Goal: Task Accomplishment & Management: Complete application form

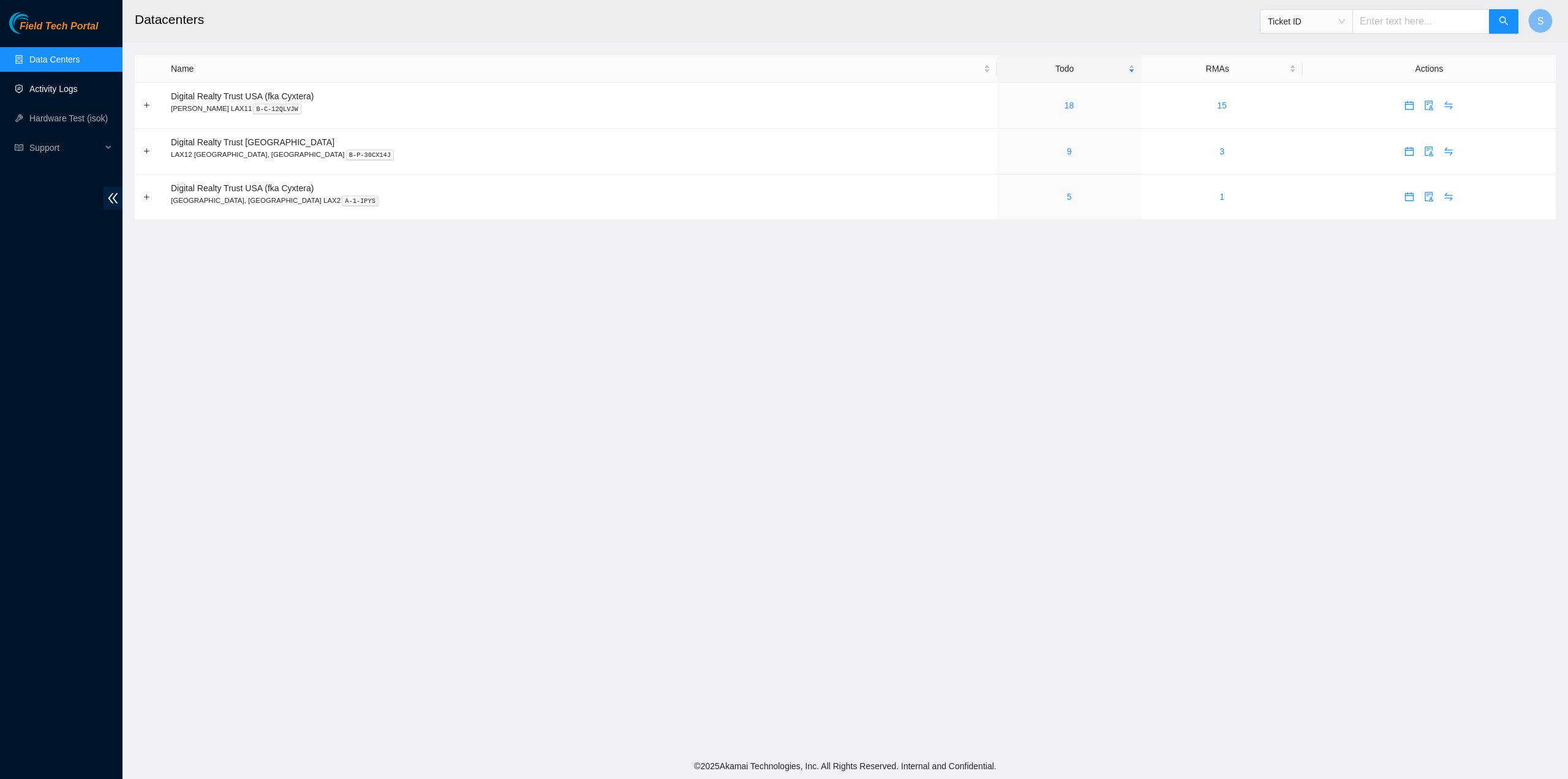
click at [57, 88] on link "Activity Logs" at bounding box center [54, 88] width 48 height 10
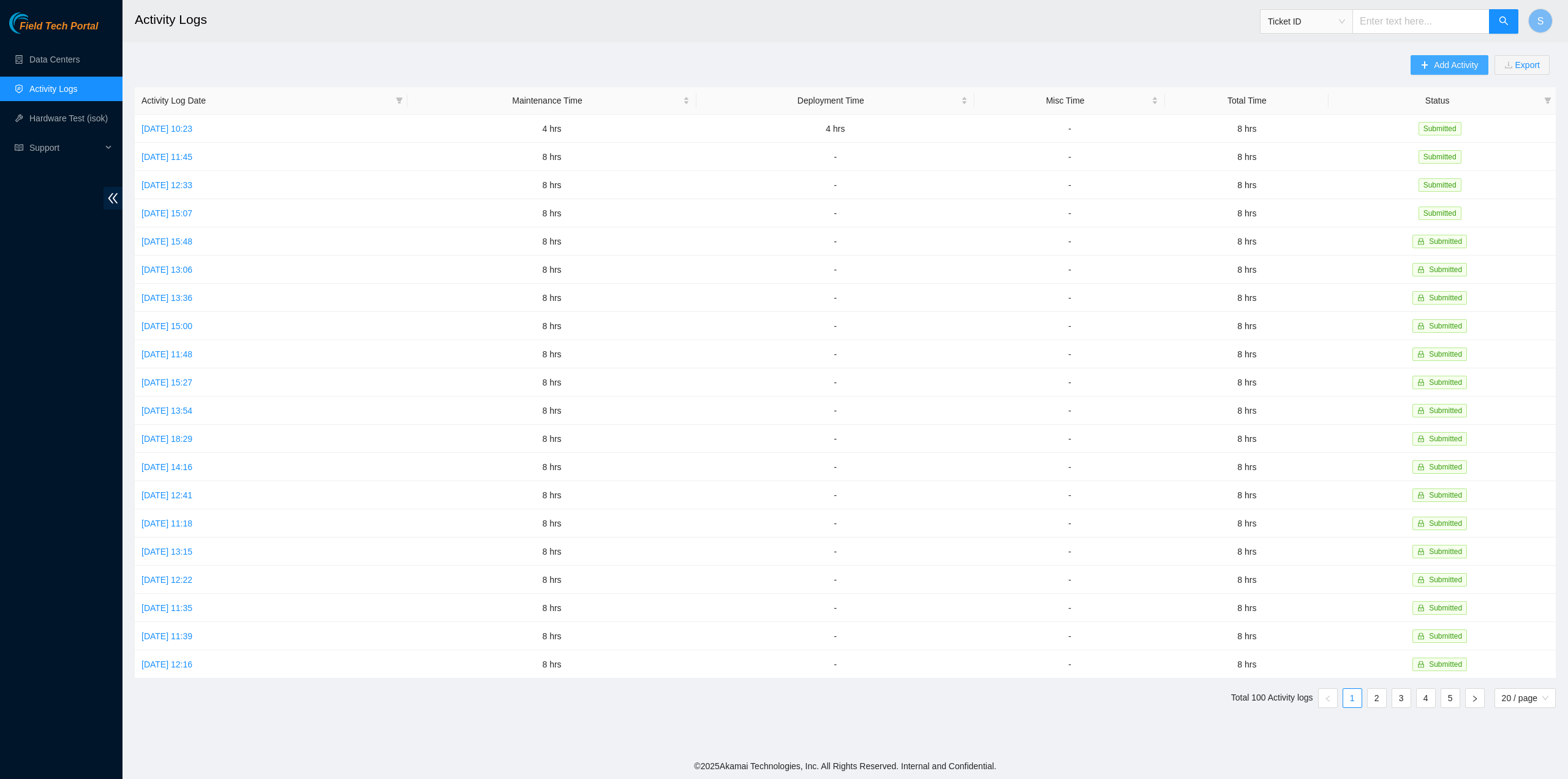
click at [1426, 64] on icon "plus" at bounding box center [1424, 65] width 9 height 9
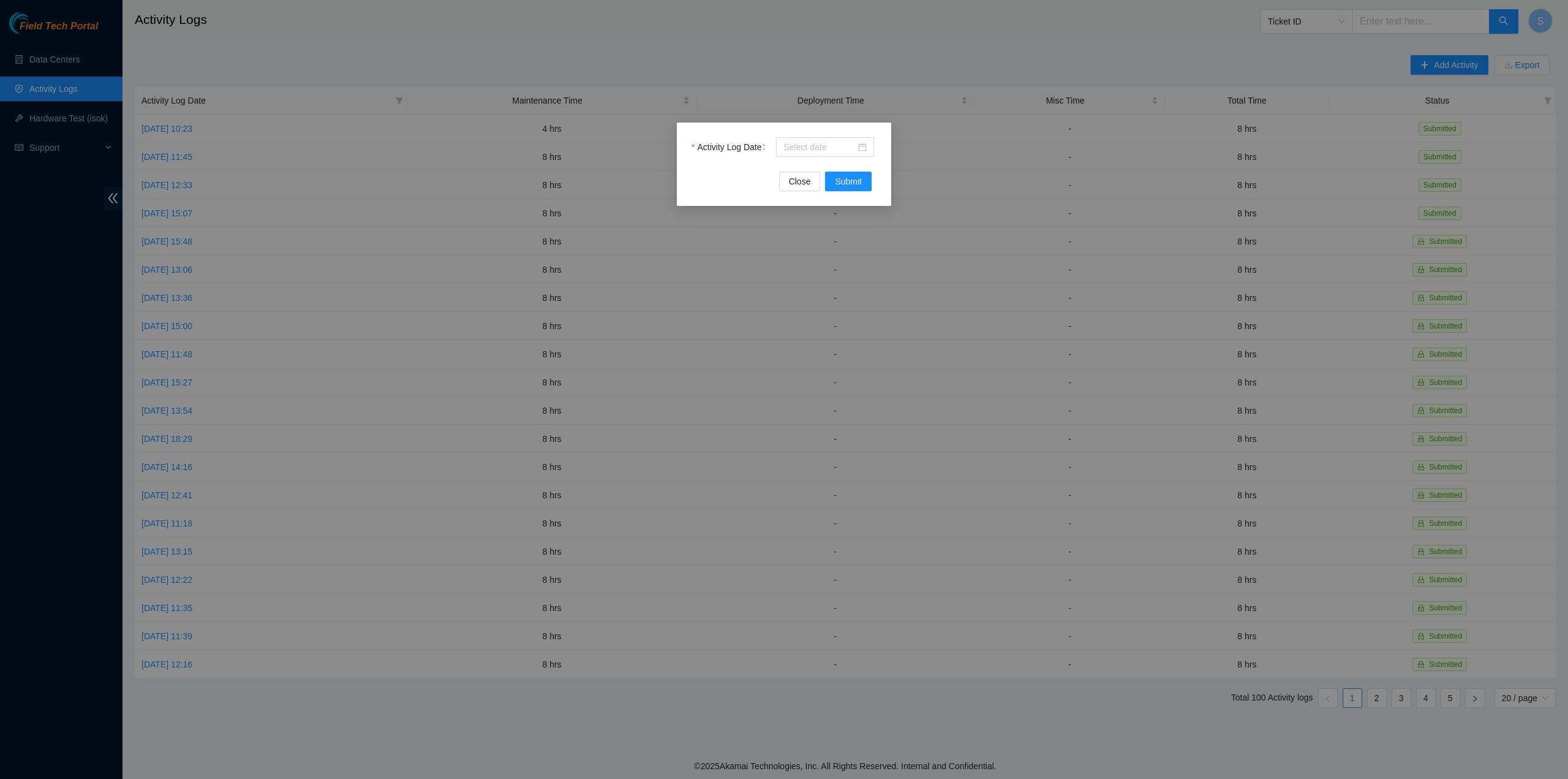
click at [675, 20] on div "Activity Log Date Close Submit" at bounding box center [784, 390] width 1568 height 779
click at [792, 173] on button "Close" at bounding box center [800, 181] width 42 height 20
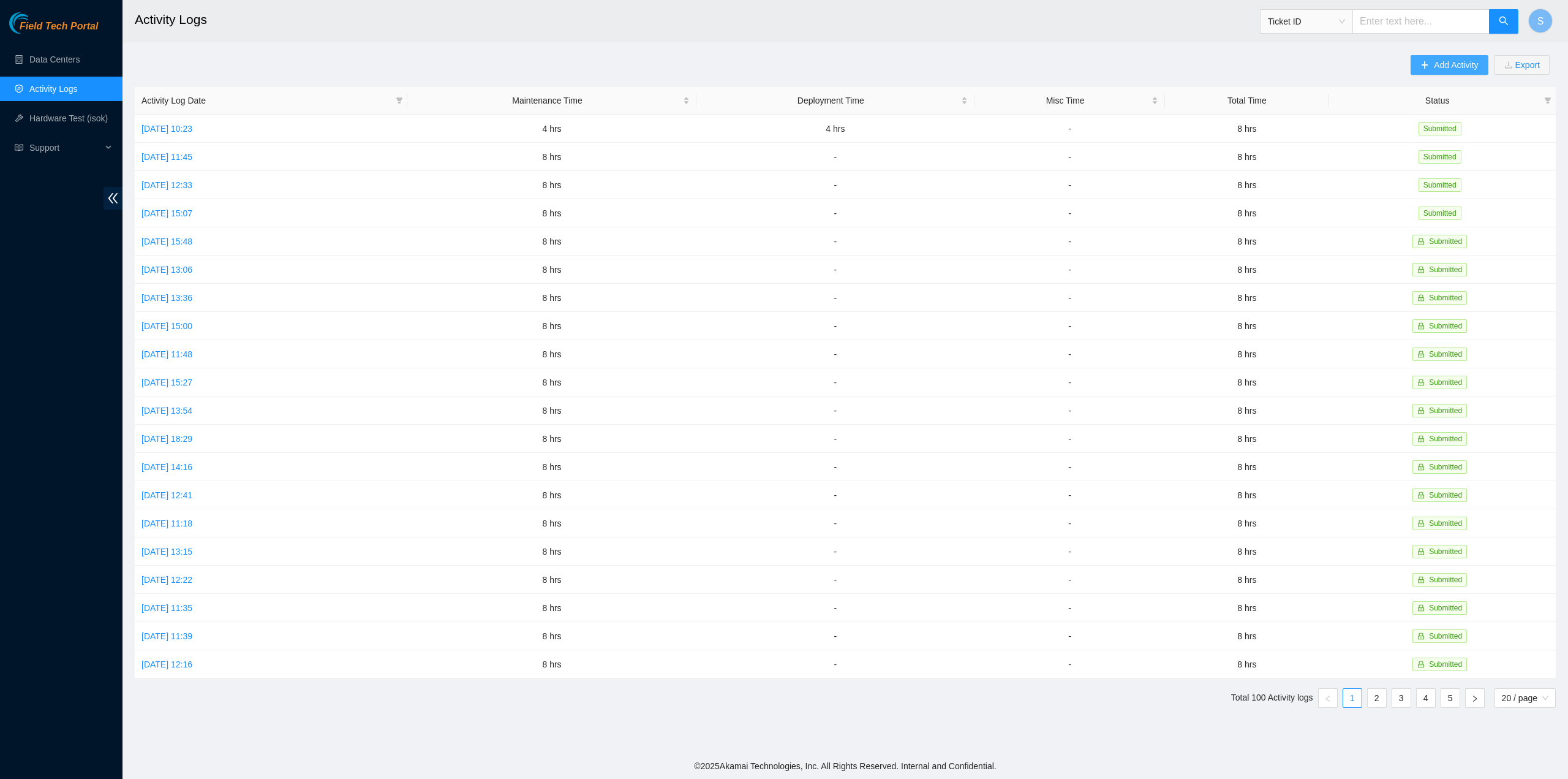
click at [1468, 59] on span "Add Activity" at bounding box center [1456, 65] width 44 height 13
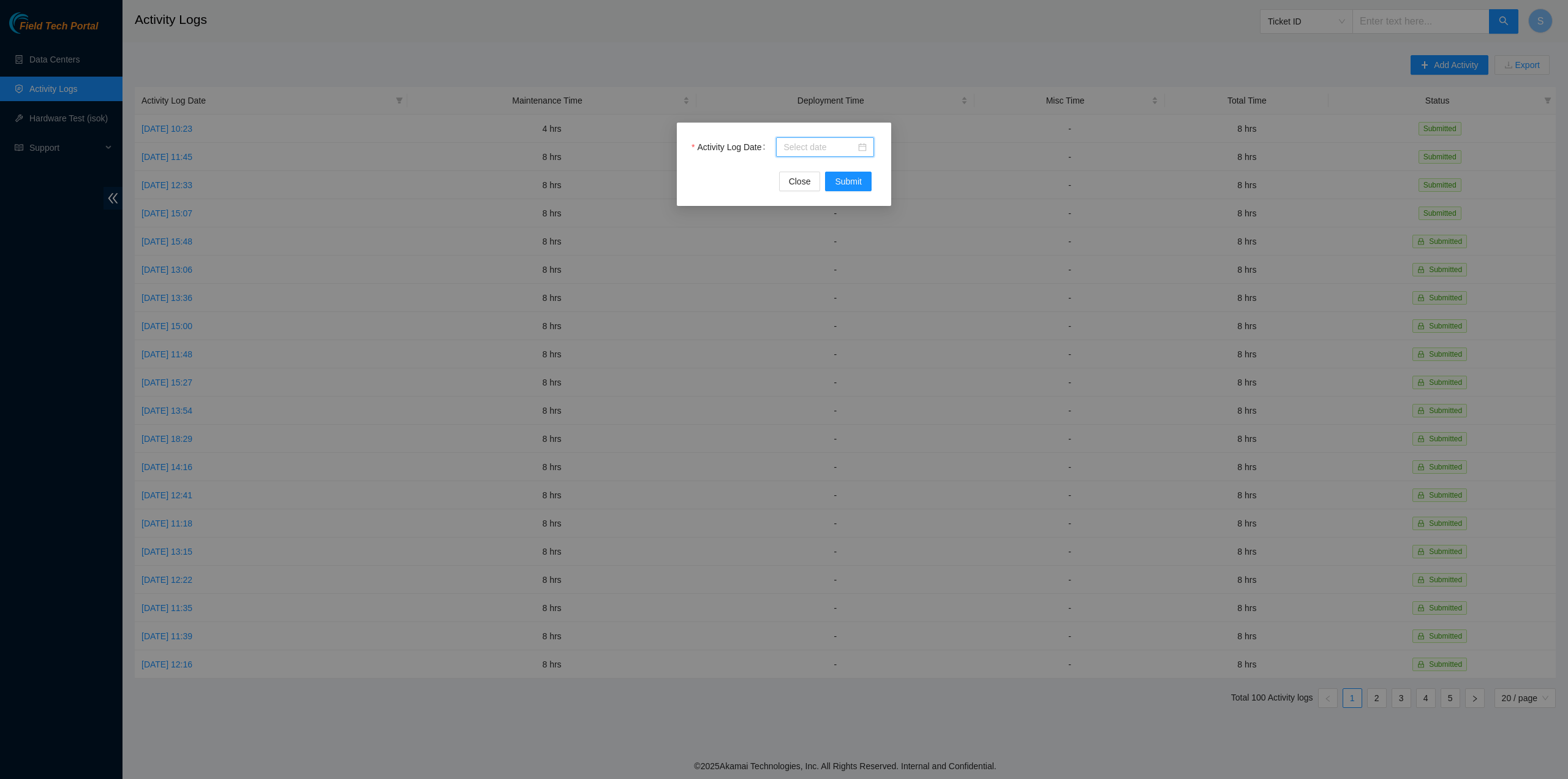
click at [831, 143] on input "Activity Log Date" at bounding box center [820, 147] width 73 height 13
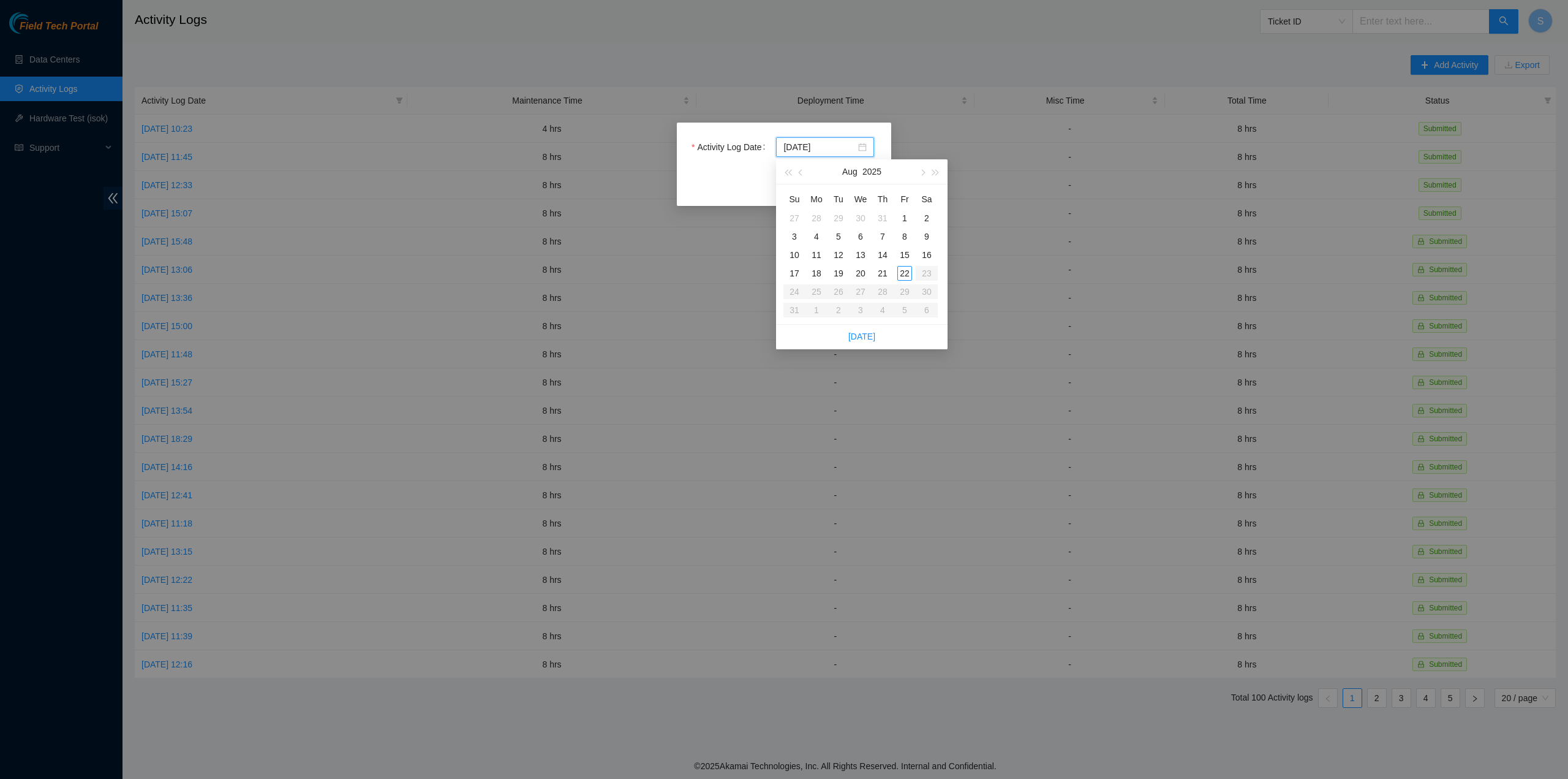
type input "[DATE]"
click at [910, 274] on div "22" at bounding box center [905, 274] width 15 height 15
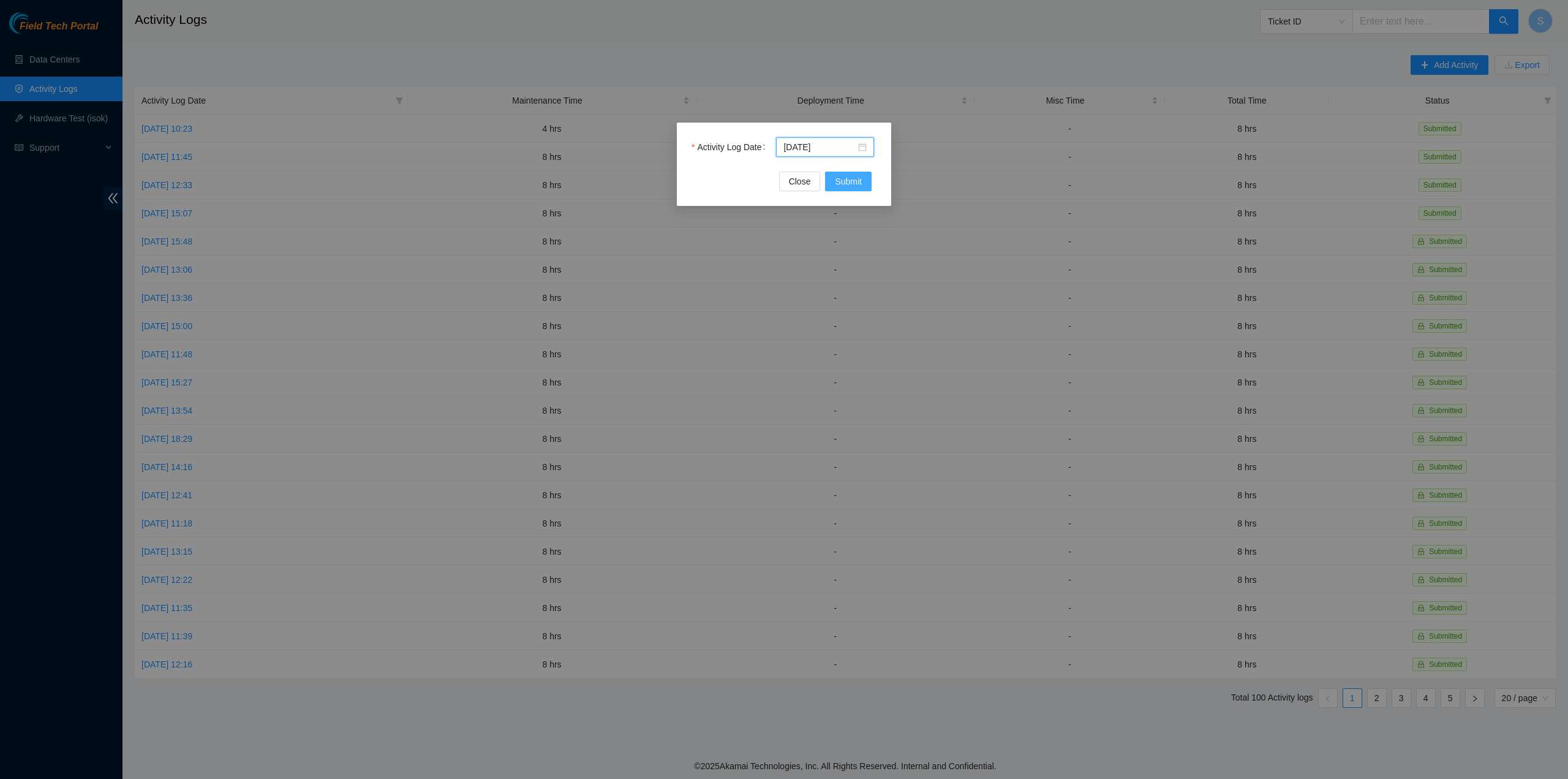
click at [847, 171] on form "Activity Log Date [DATE] Close Submit" at bounding box center [784, 164] width 185 height 54
click at [847, 178] on span "Submit" at bounding box center [848, 181] width 27 height 13
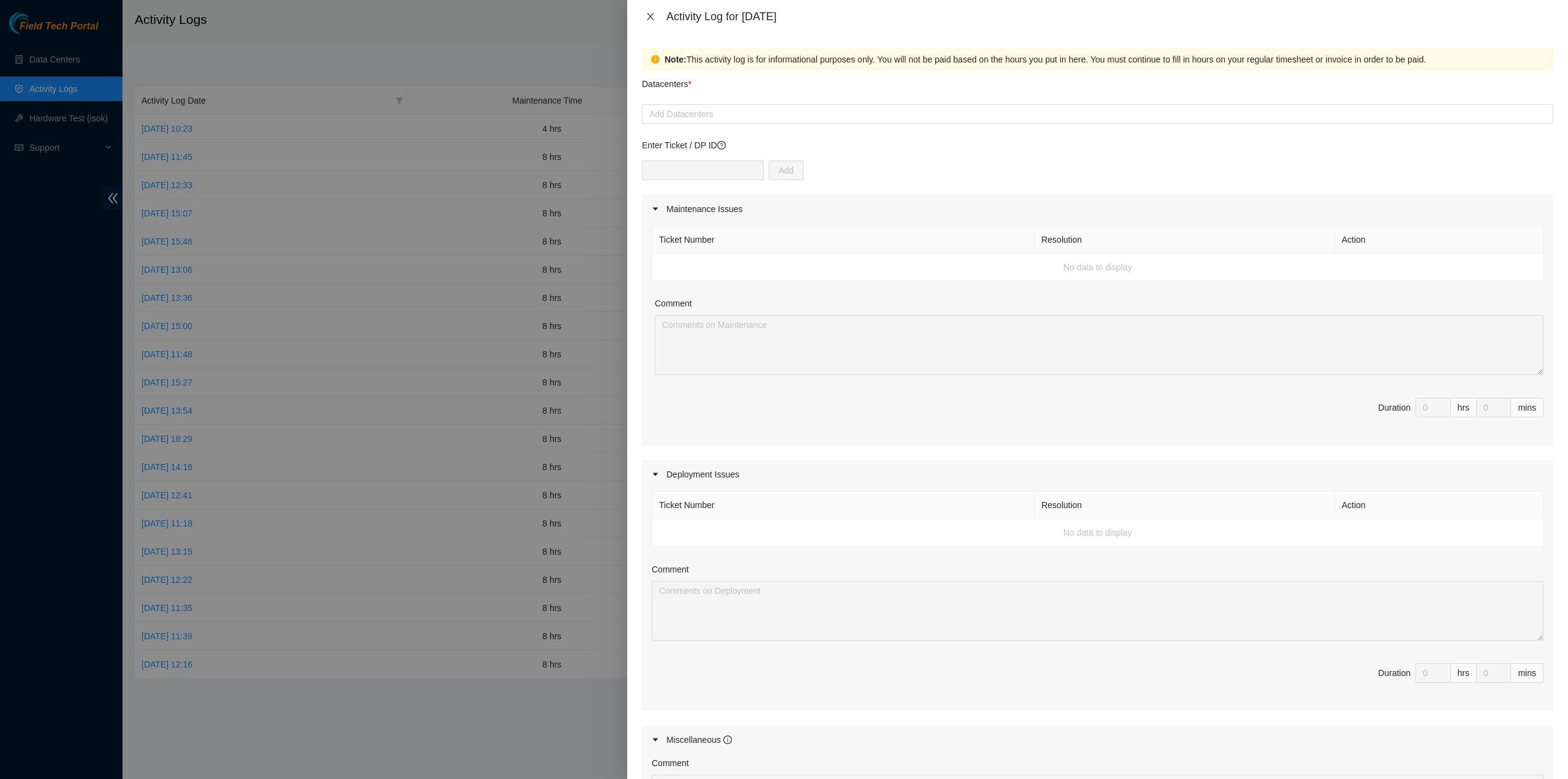
click at [648, 12] on icon "close" at bounding box center [650, 16] width 10 height 10
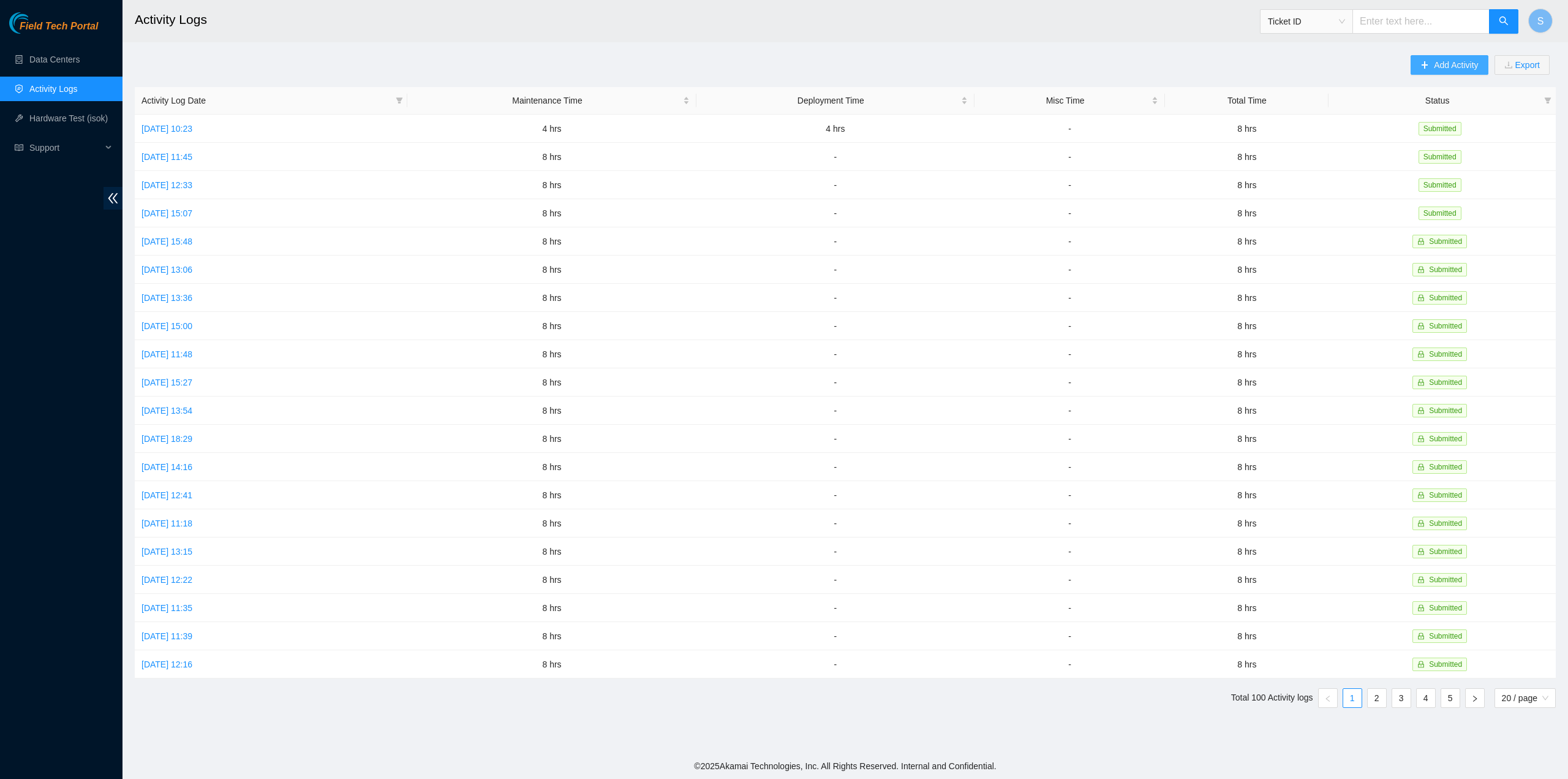
click at [1443, 67] on span "Add Activity" at bounding box center [1456, 65] width 44 height 13
click at [0, 0] on input "Activity Log Date" at bounding box center [0, 0] width 0 height 0
type input "[DATE]"
click div "22"
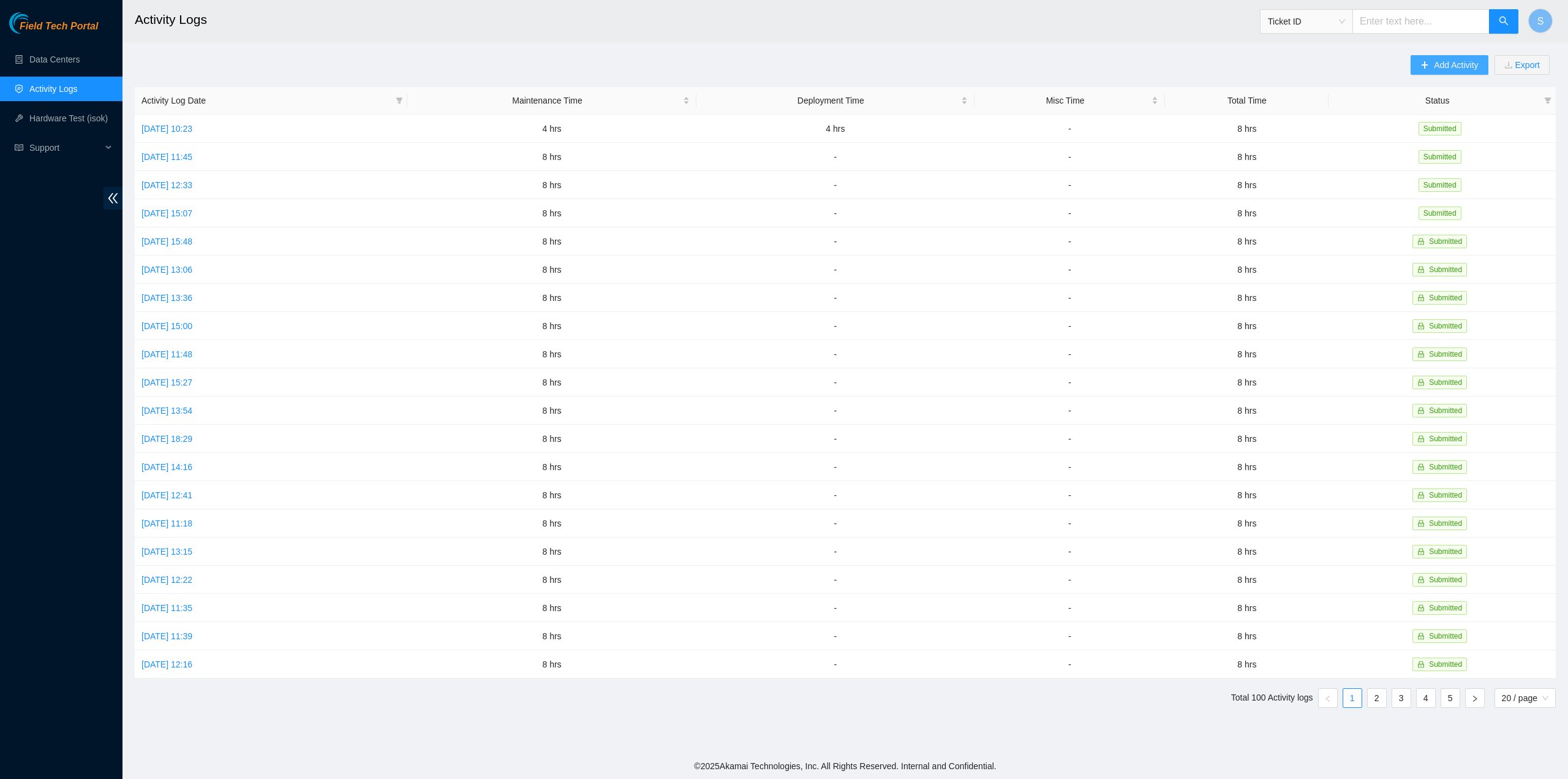
click at [0, 0] on div "Activity Log Date [DATE] Close Submit" at bounding box center [0, 0] width 0 height 0
click at [0, 0] on span "Submit" at bounding box center [0, 0] width 0 height 0
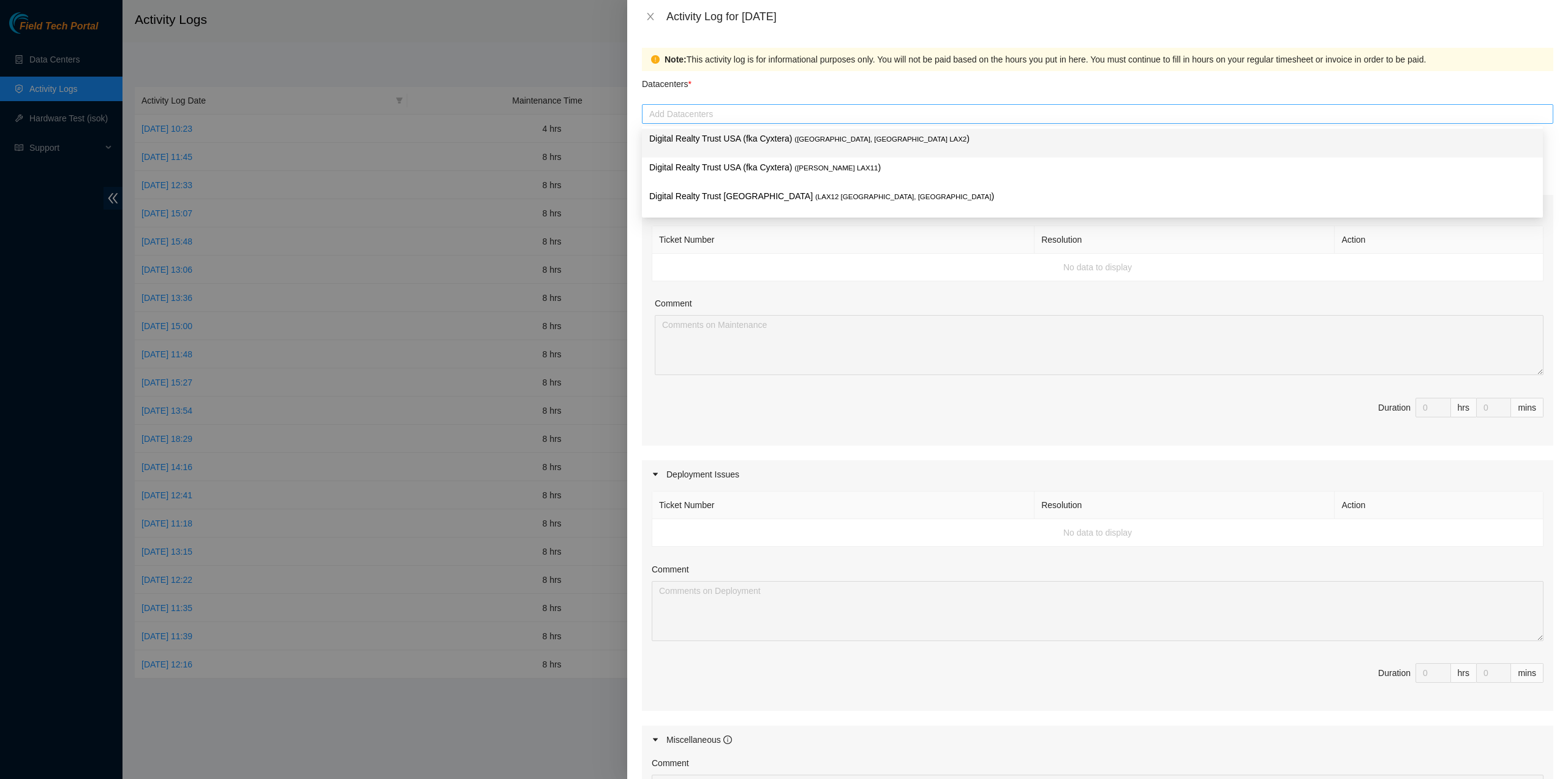
click at [701, 112] on div at bounding box center [1097, 114] width 905 height 15
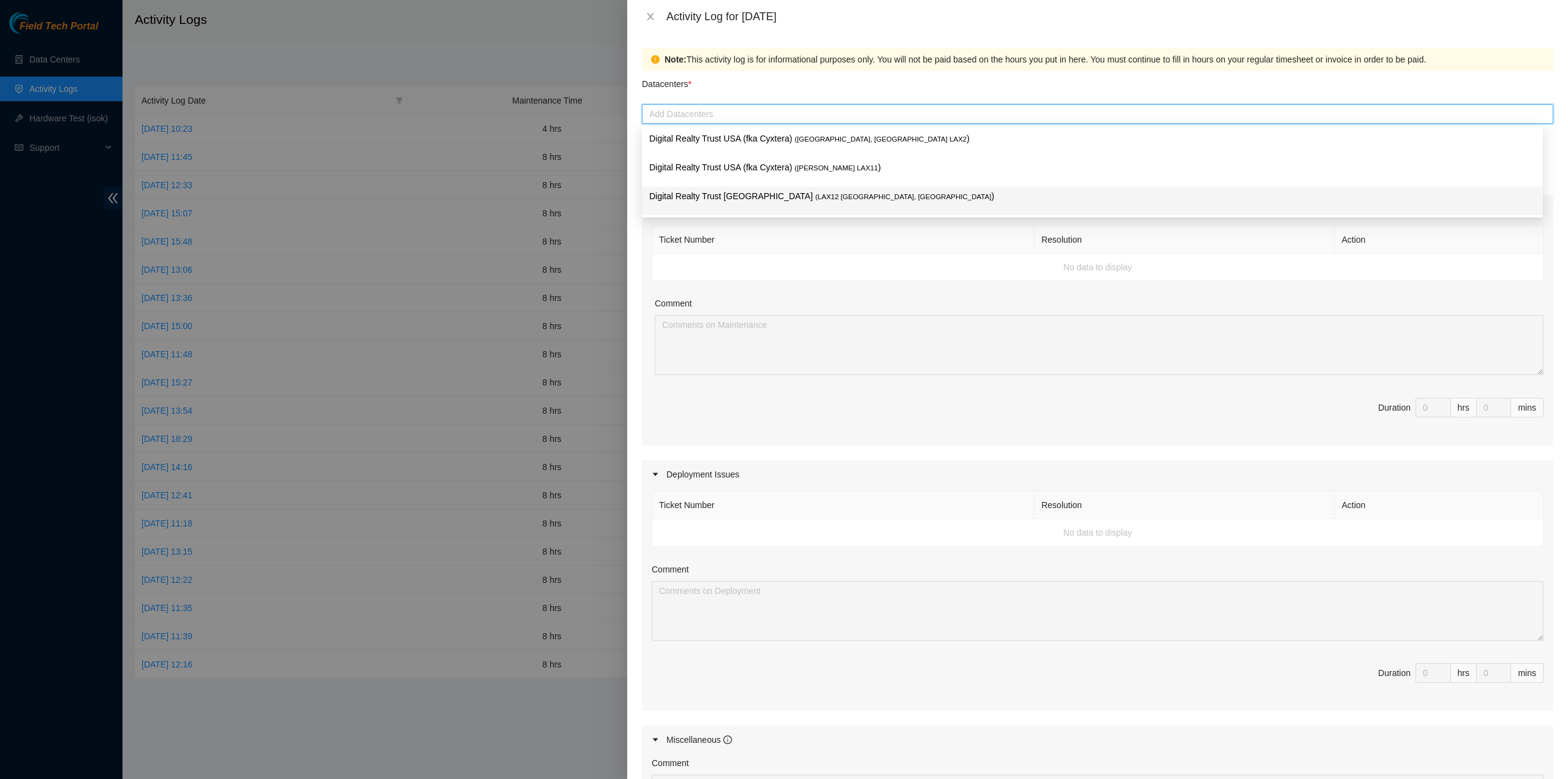
click at [815, 197] on span "( LAX12 [GEOGRAPHIC_DATA], [GEOGRAPHIC_DATA]" at bounding box center [903, 197] width 176 height 7
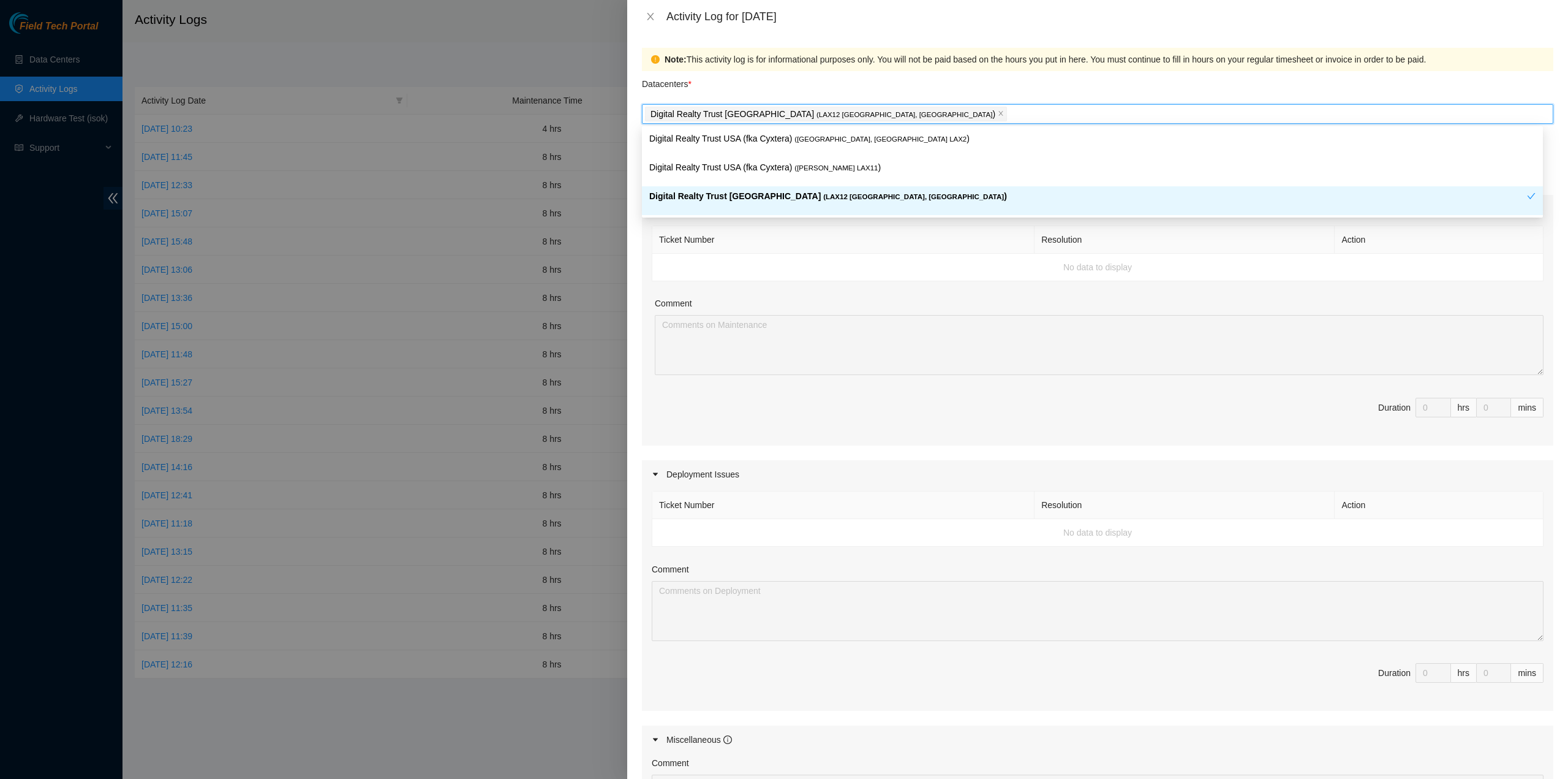
click at [902, 249] on th "Ticket Number" at bounding box center [843, 240] width 382 height 28
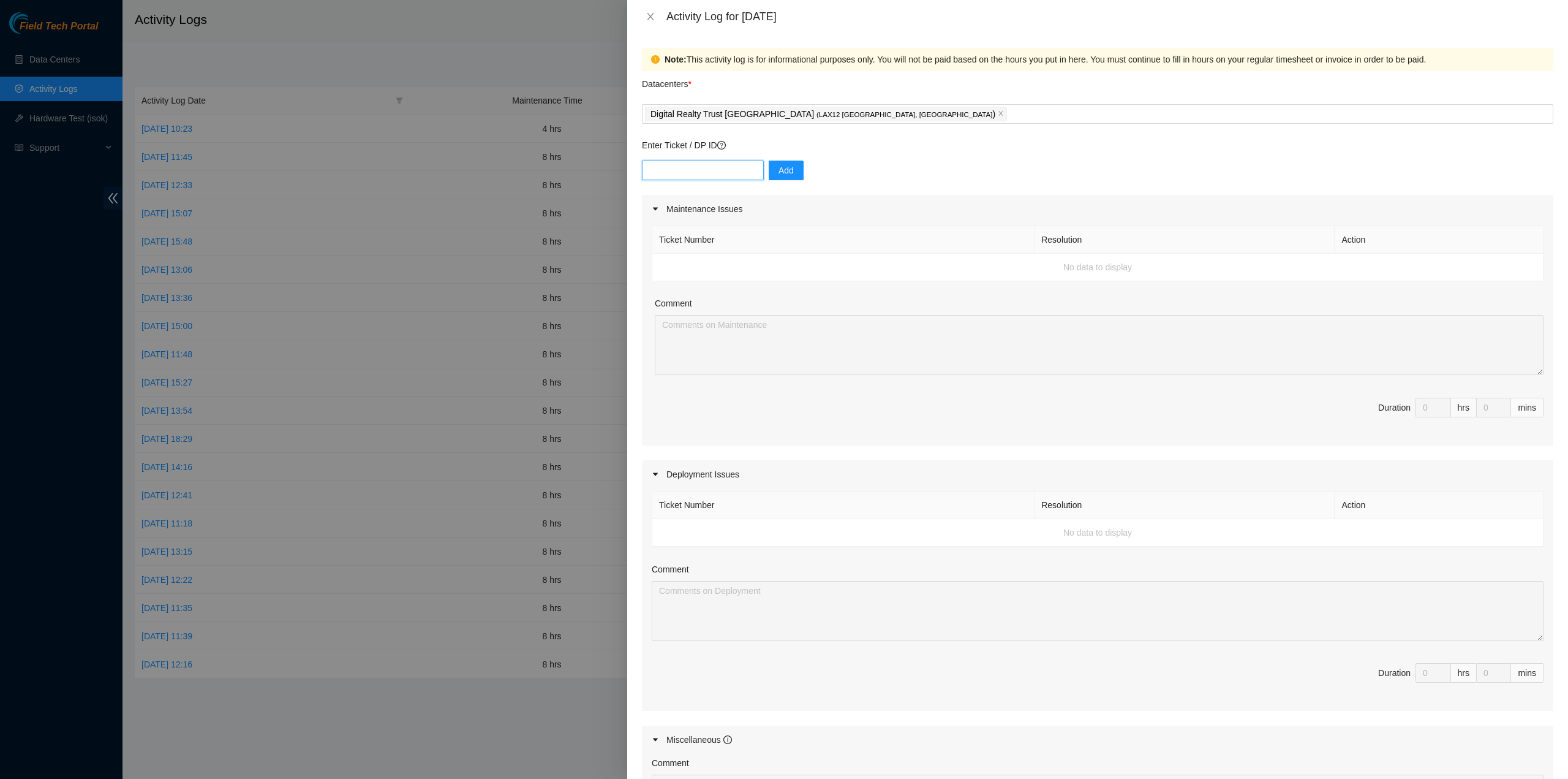
click at [726, 169] on input "text" at bounding box center [703, 170] width 122 height 20
click at [693, 162] on input "text" at bounding box center [703, 170] width 122 height 20
click at [674, 178] on input "text" at bounding box center [703, 170] width 122 height 20
type input "DP77166"
click at [789, 169] on button "Add" at bounding box center [786, 170] width 35 height 20
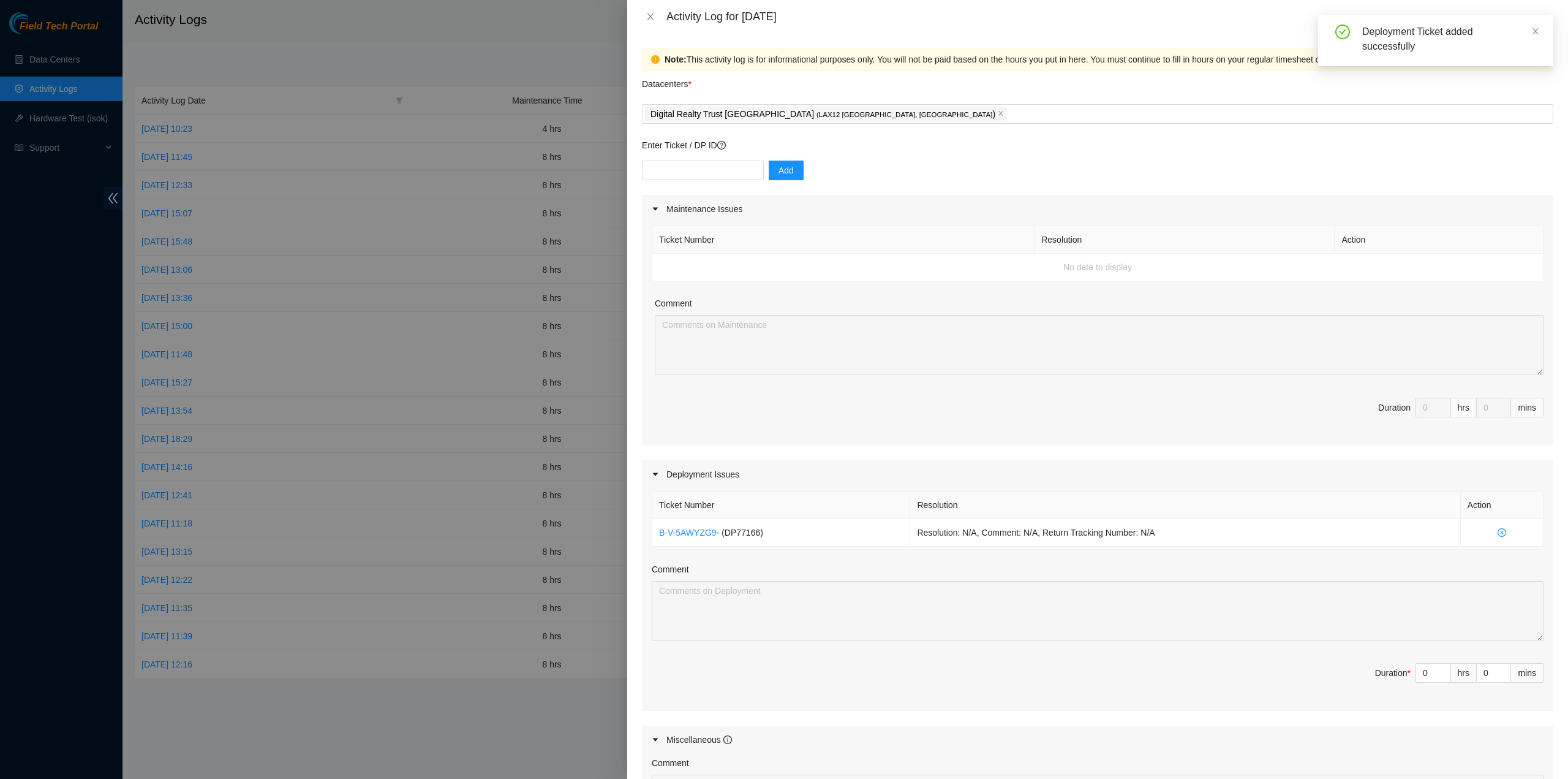
click at [713, 184] on div "Add" at bounding box center [1097, 178] width 911 height 34
click at [714, 170] on input "text" at bounding box center [703, 170] width 122 height 20
type input "DP77167"
click at [788, 170] on button "Add" at bounding box center [786, 170] width 35 height 20
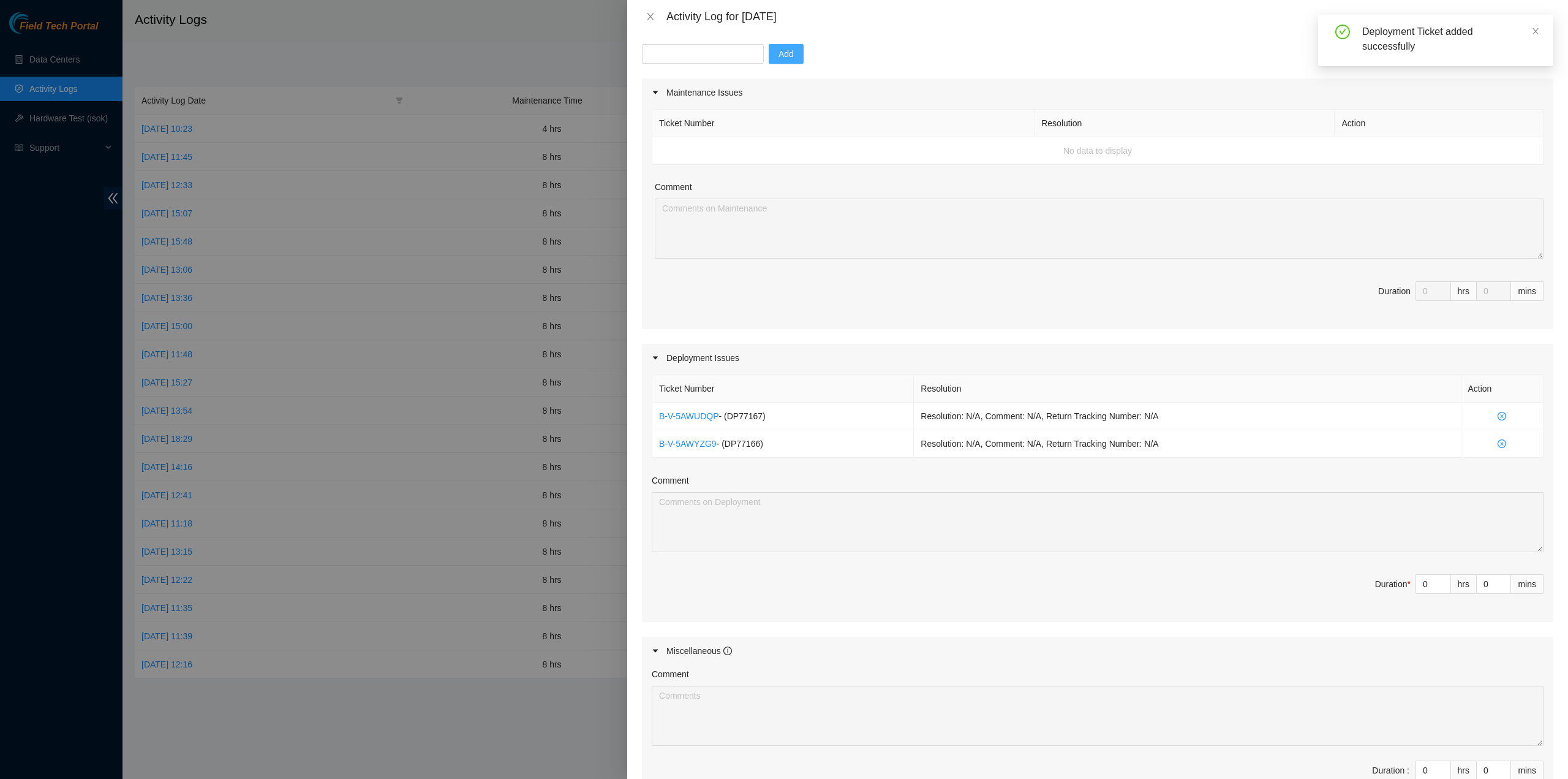
scroll to position [122, 0]
click at [1418, 579] on input "0" at bounding box center [1433, 577] width 34 height 18
type input "8"
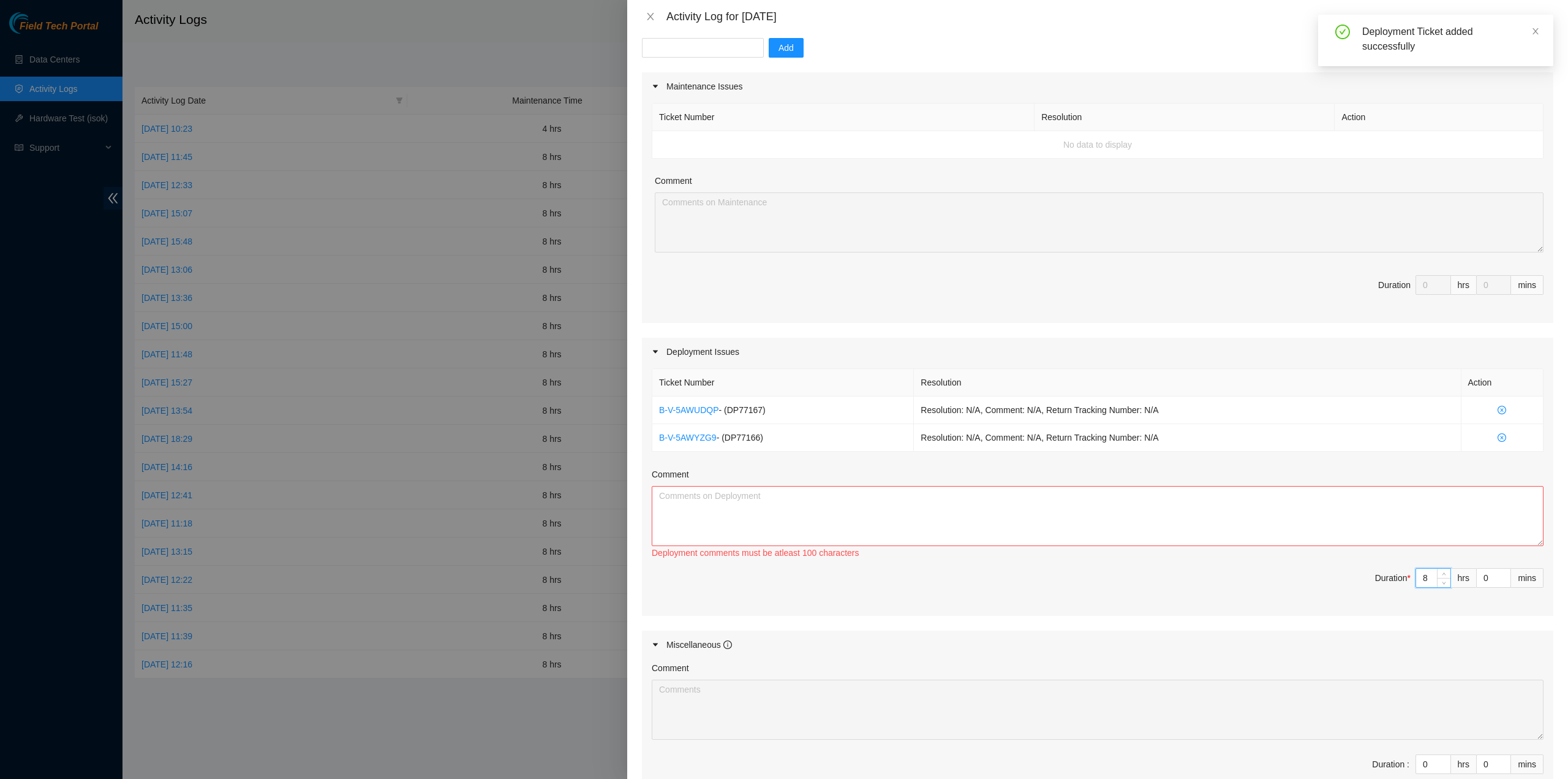
type input "8"
click at [1354, 505] on textarea "Comment" at bounding box center [1097, 516] width 891 height 60
drag, startPoint x: 757, startPoint y: 440, endPoint x: 735, endPoint y: 441, distance: 22.0
click at [735, 441] on span "- ( DP77166 )" at bounding box center [739, 437] width 46 height 10
copy span "77166"
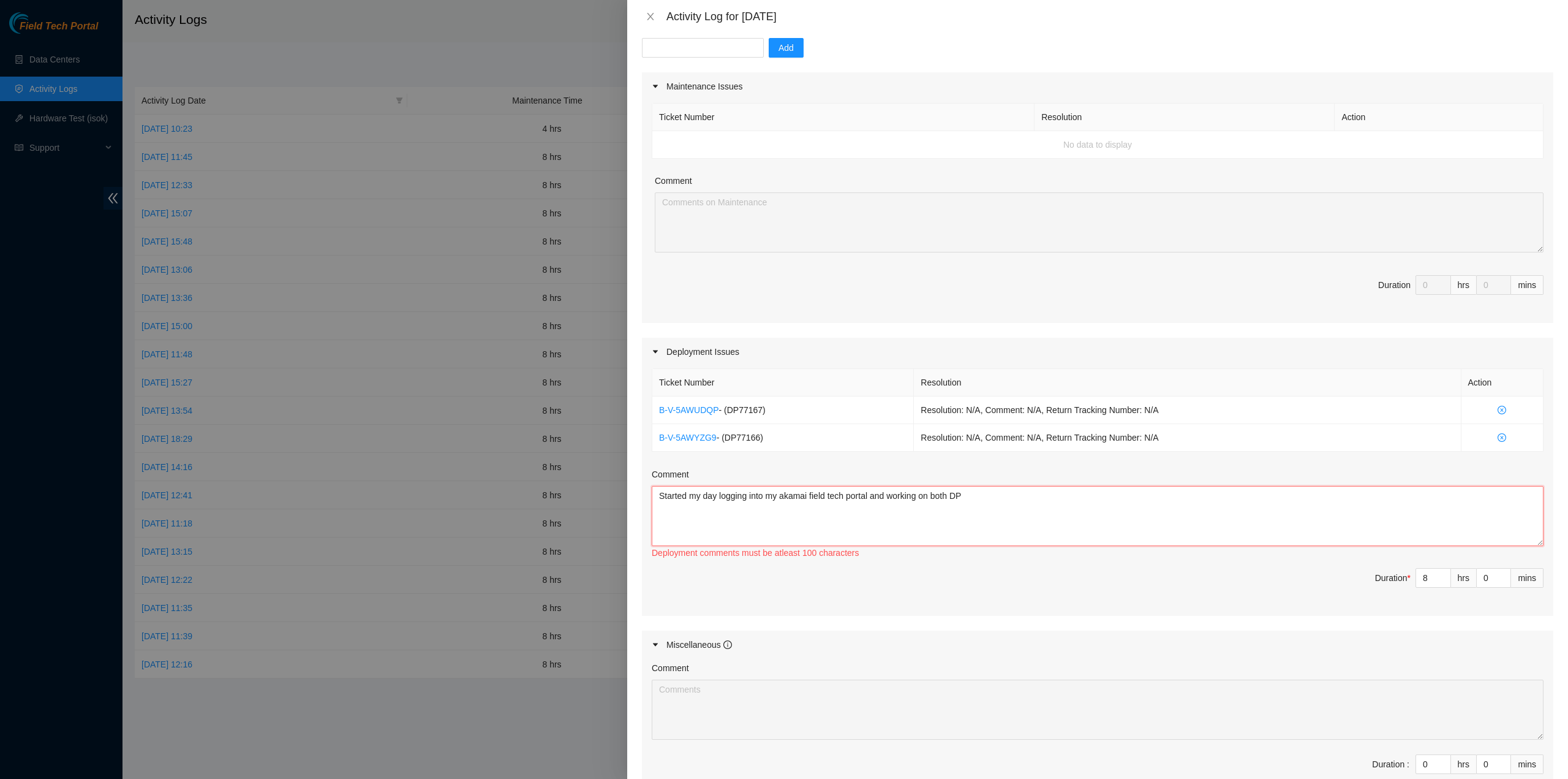
click at [982, 494] on textarea "Started my day logging into my akamai field tech portal and working on both DP" at bounding box center [1097, 516] width 891 height 60
paste textarea "77166"
drag, startPoint x: 761, startPoint y: 409, endPoint x: 728, endPoint y: 409, distance: 33.0
click at [728, 409] on span "- ( DP77167 )" at bounding box center [742, 409] width 46 height 10
copy span "DP77167"
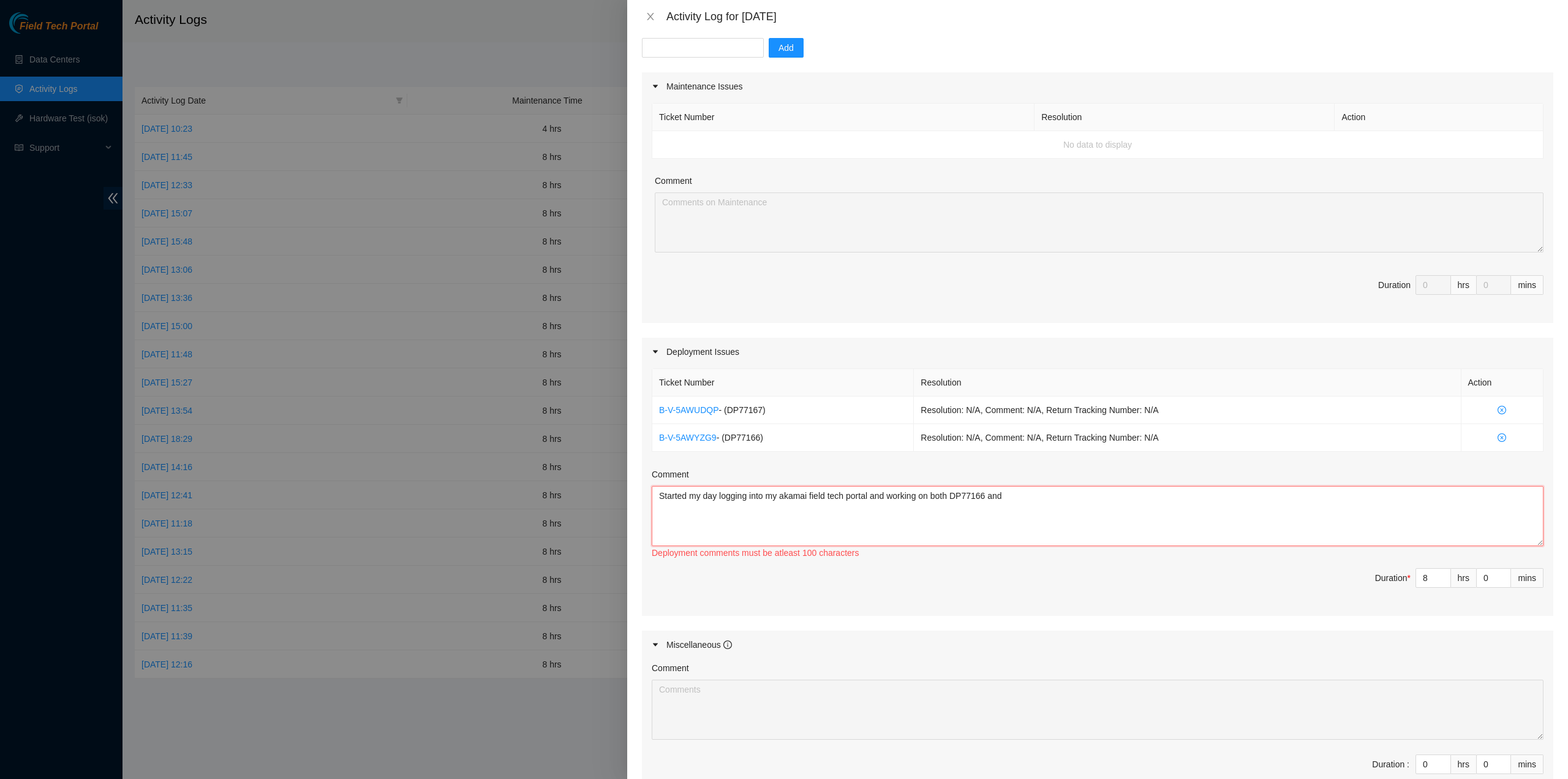
click at [1033, 499] on textarea "Started my day logging into my akamai field tech portal and working on both DP7…" at bounding box center [1097, 516] width 891 height 60
paste textarea "DP77167"
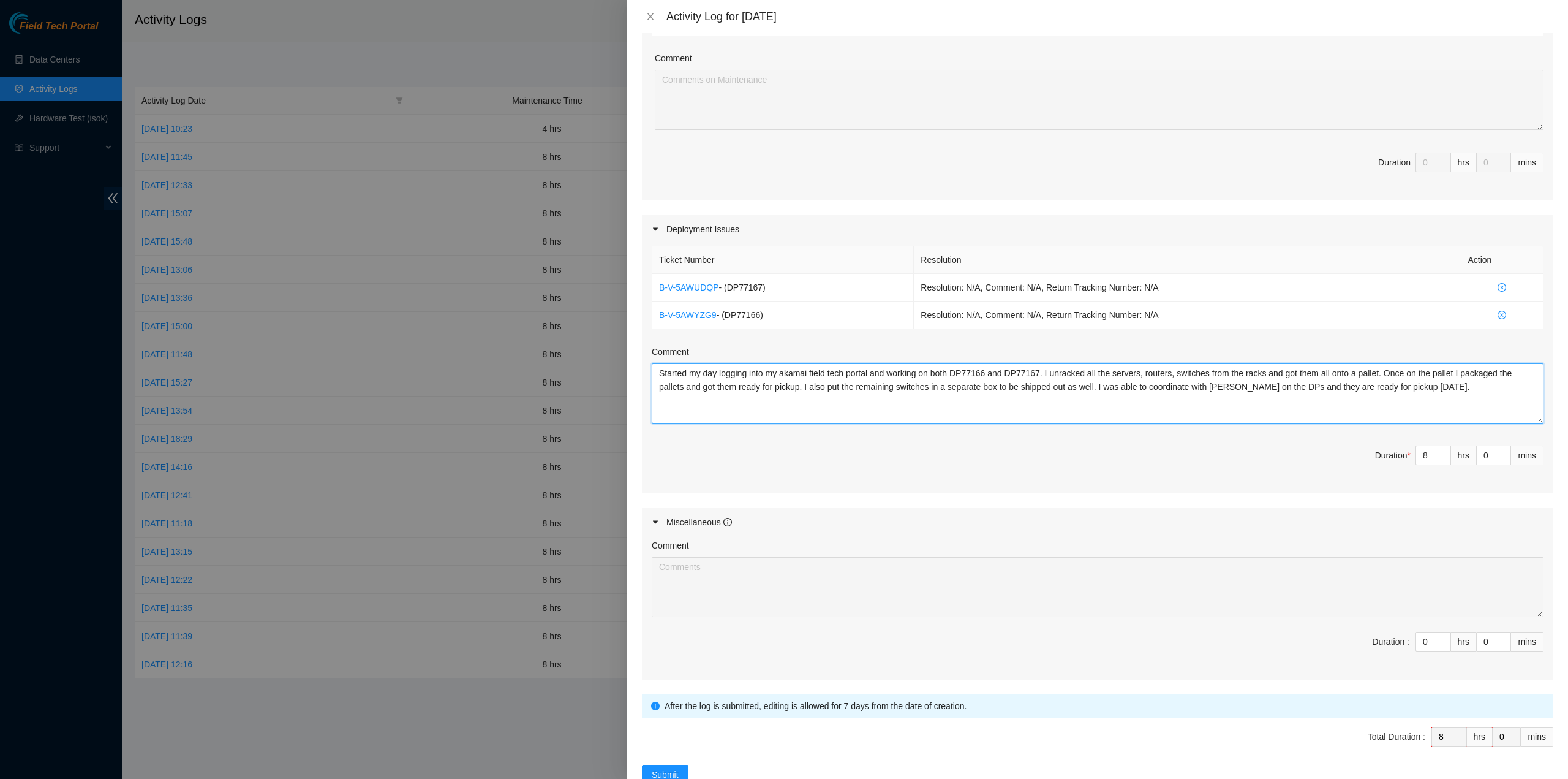
scroll to position [280, 0]
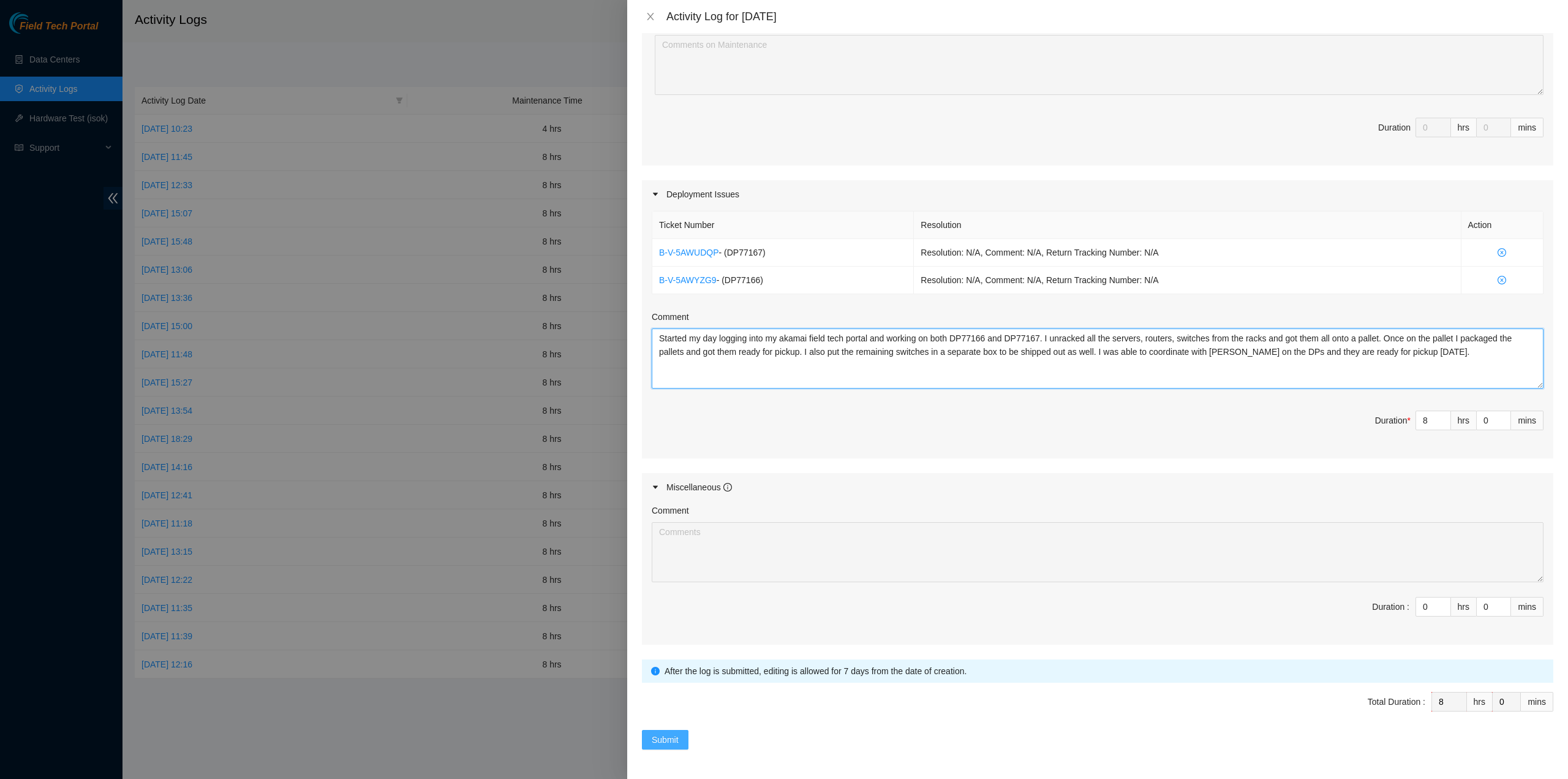
type textarea "Started my day logging into my akamai field tech portal and working on both DP7…"
click at [667, 736] on span "Submit" at bounding box center [665, 739] width 27 height 13
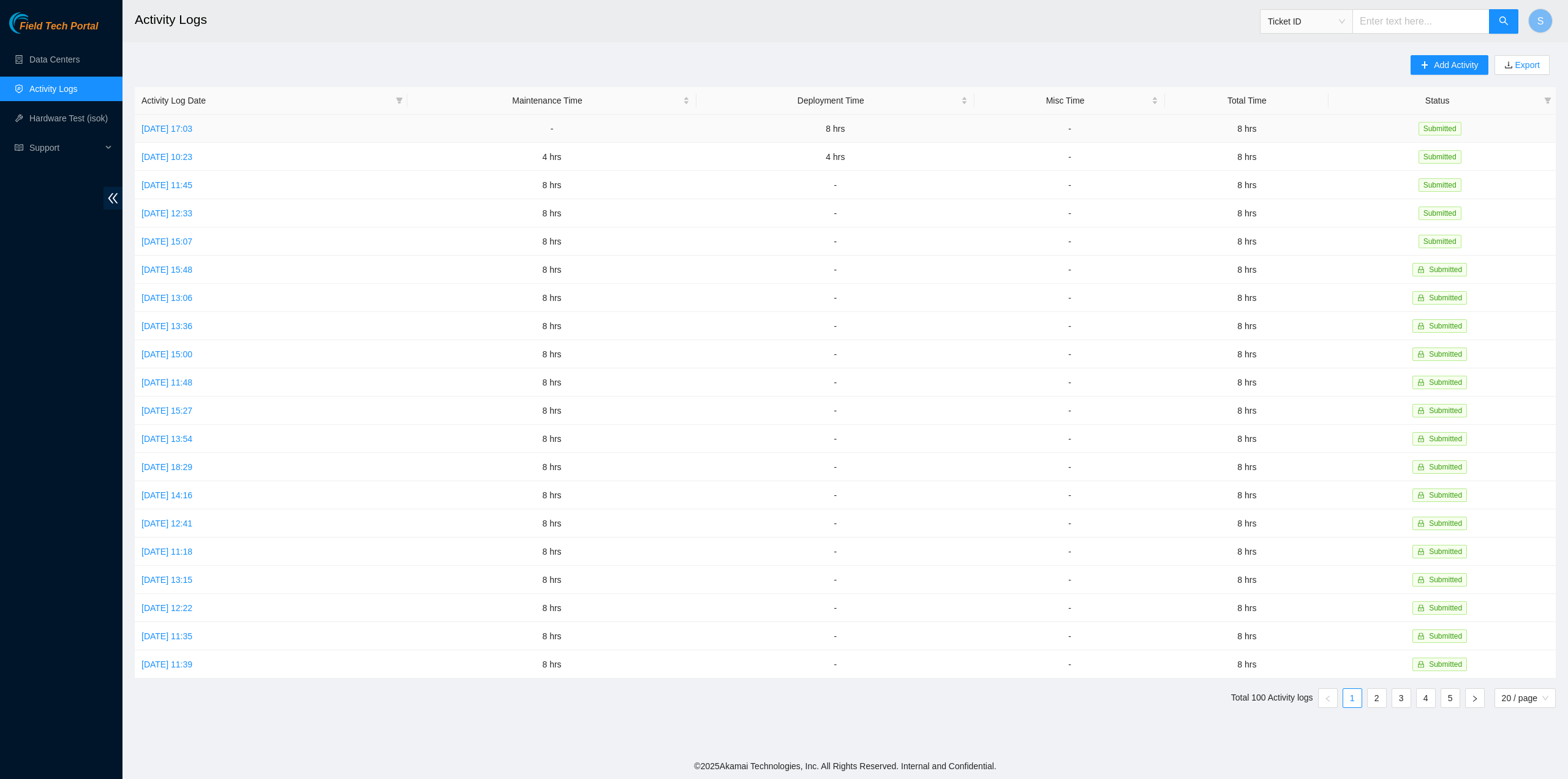
click at [202, 121] on td "[DATE] 17:03" at bounding box center [271, 128] width 273 height 28
click at [192, 125] on link "[DATE] 17:03" at bounding box center [166, 128] width 51 height 10
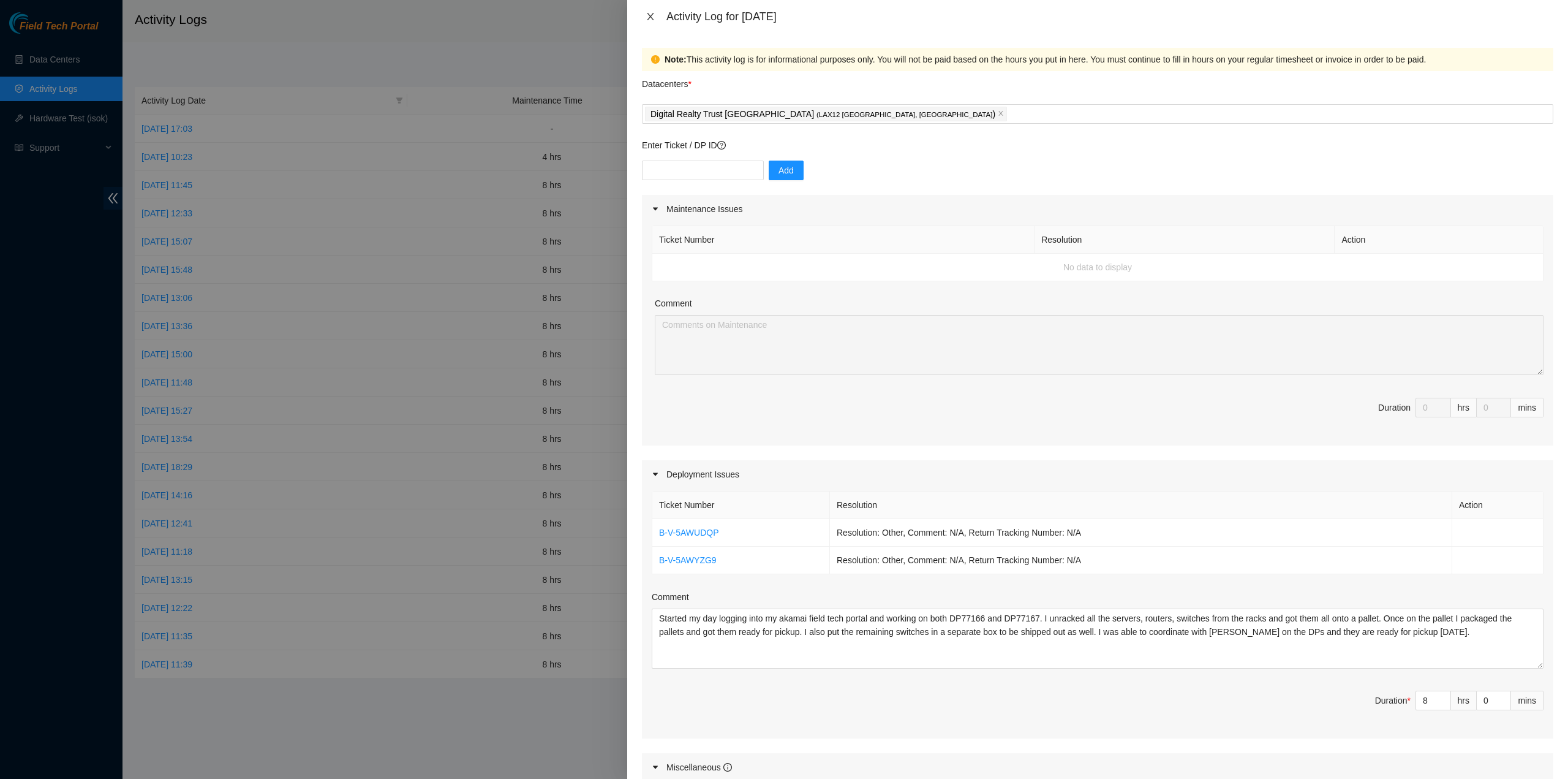
click at [651, 15] on icon "close" at bounding box center [649, 17] width 7 height 7
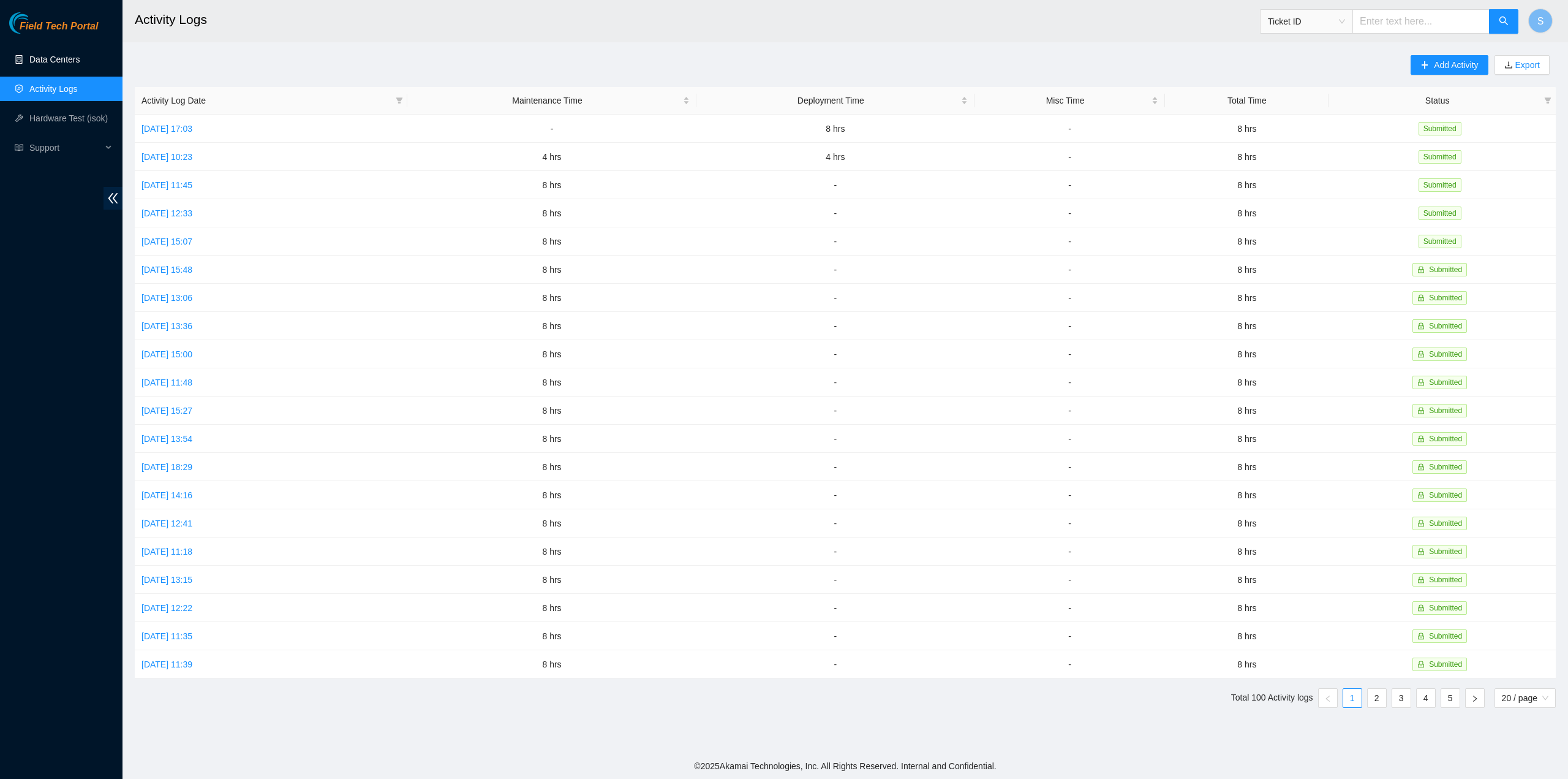
click at [62, 62] on link "Data Centers" at bounding box center [54, 59] width 51 height 10
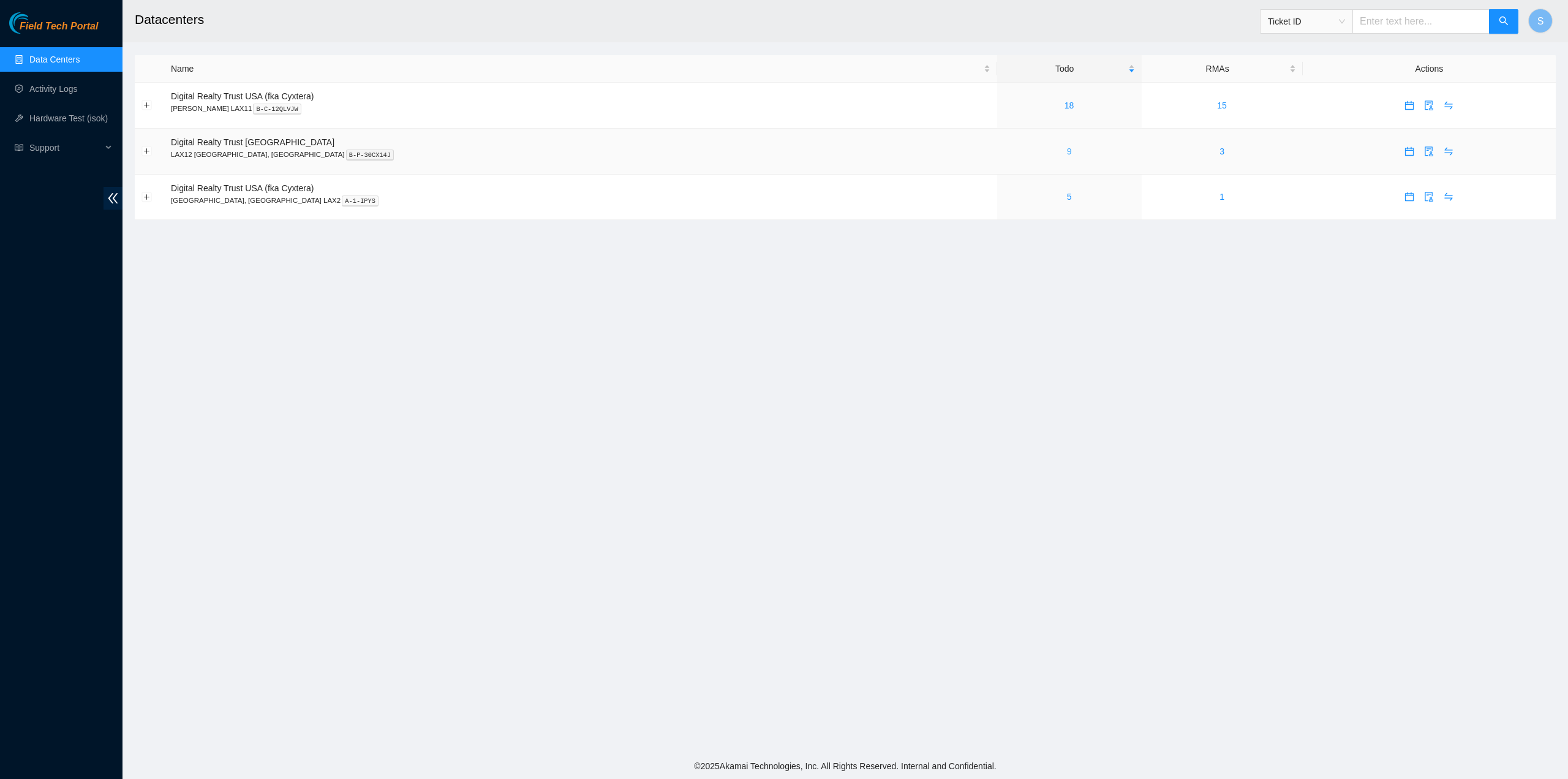
click at [1067, 149] on link "9" at bounding box center [1069, 151] width 5 height 10
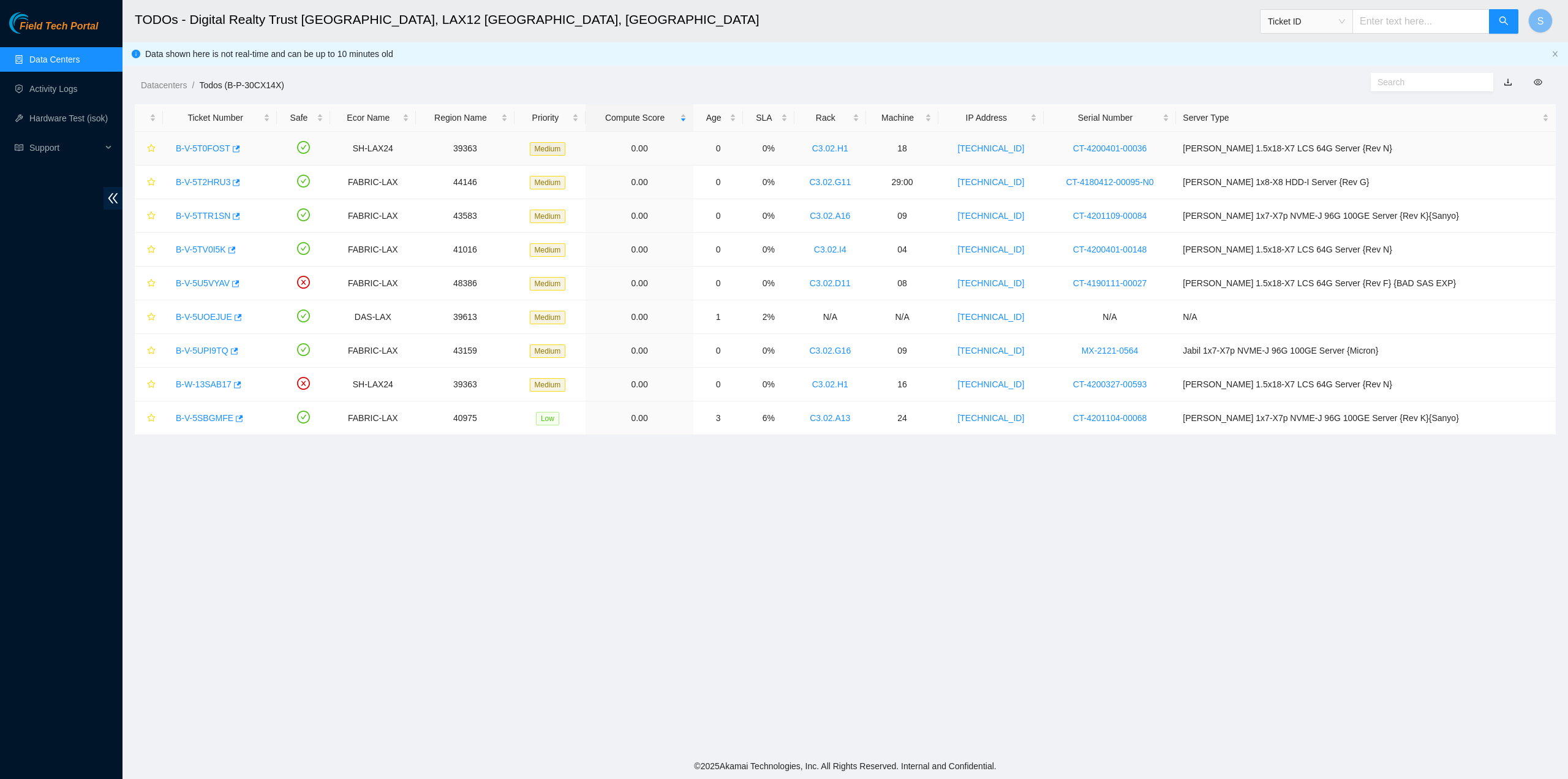
click at [194, 149] on link "B-V-5T0FOST" at bounding box center [203, 147] width 54 height 10
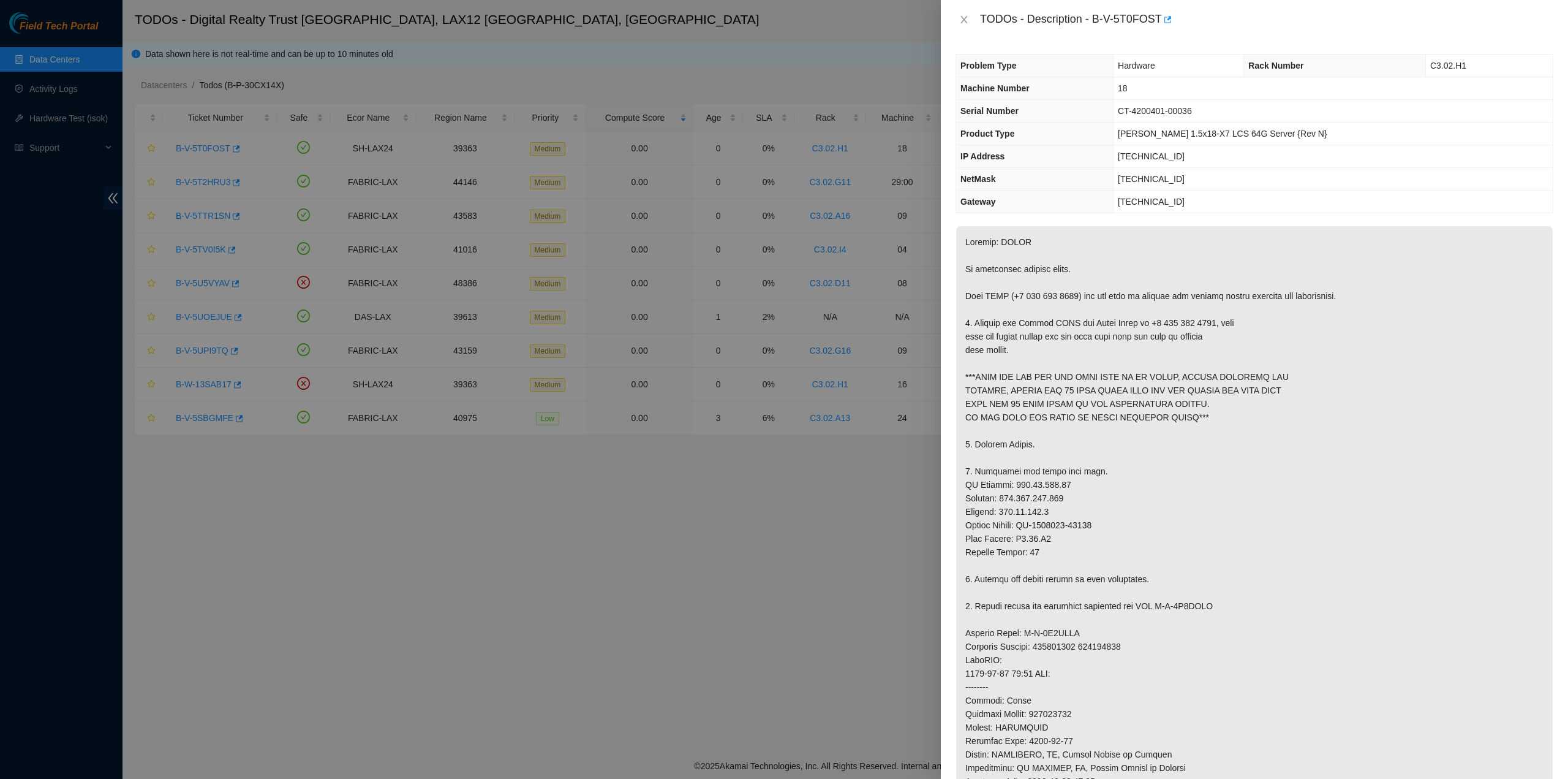
click at [968, 13] on div "TODOs - Description - B-V-5T0FOST" at bounding box center [1254, 19] width 597 height 20
click at [962, 16] on icon "close" at bounding box center [963, 19] width 10 height 10
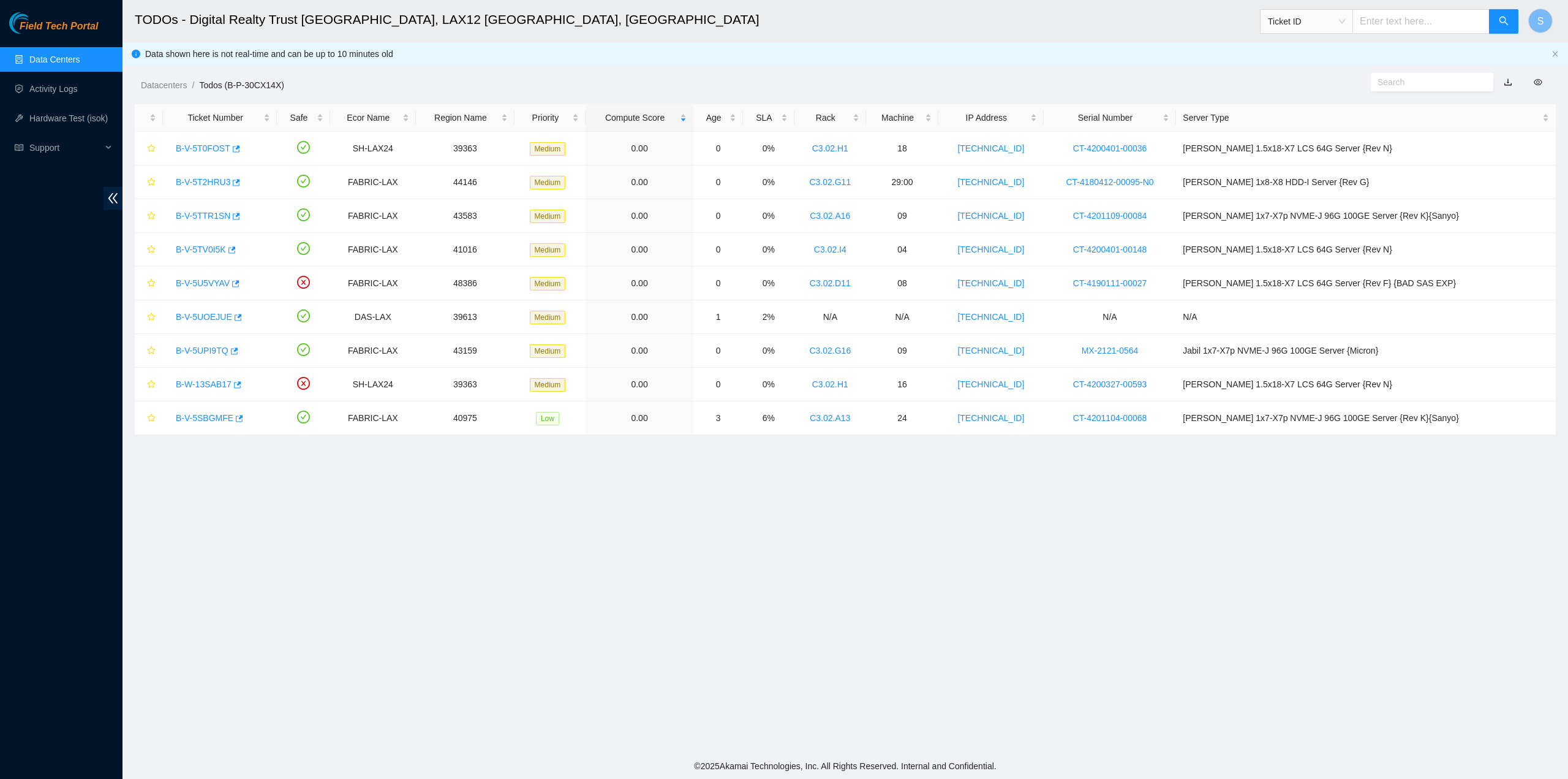
click at [992, 39] on header "TODOs - Digital Realty Trust [GEOGRAPHIC_DATA], LAX12 [GEOGRAPHIC_DATA], [GEOGR…" at bounding box center [906, 21] width 1568 height 43
click at [1340, 26] on span "Ticket ID" at bounding box center [1306, 21] width 77 height 18
click at [76, 87] on link "Activity Logs" at bounding box center [54, 88] width 48 height 10
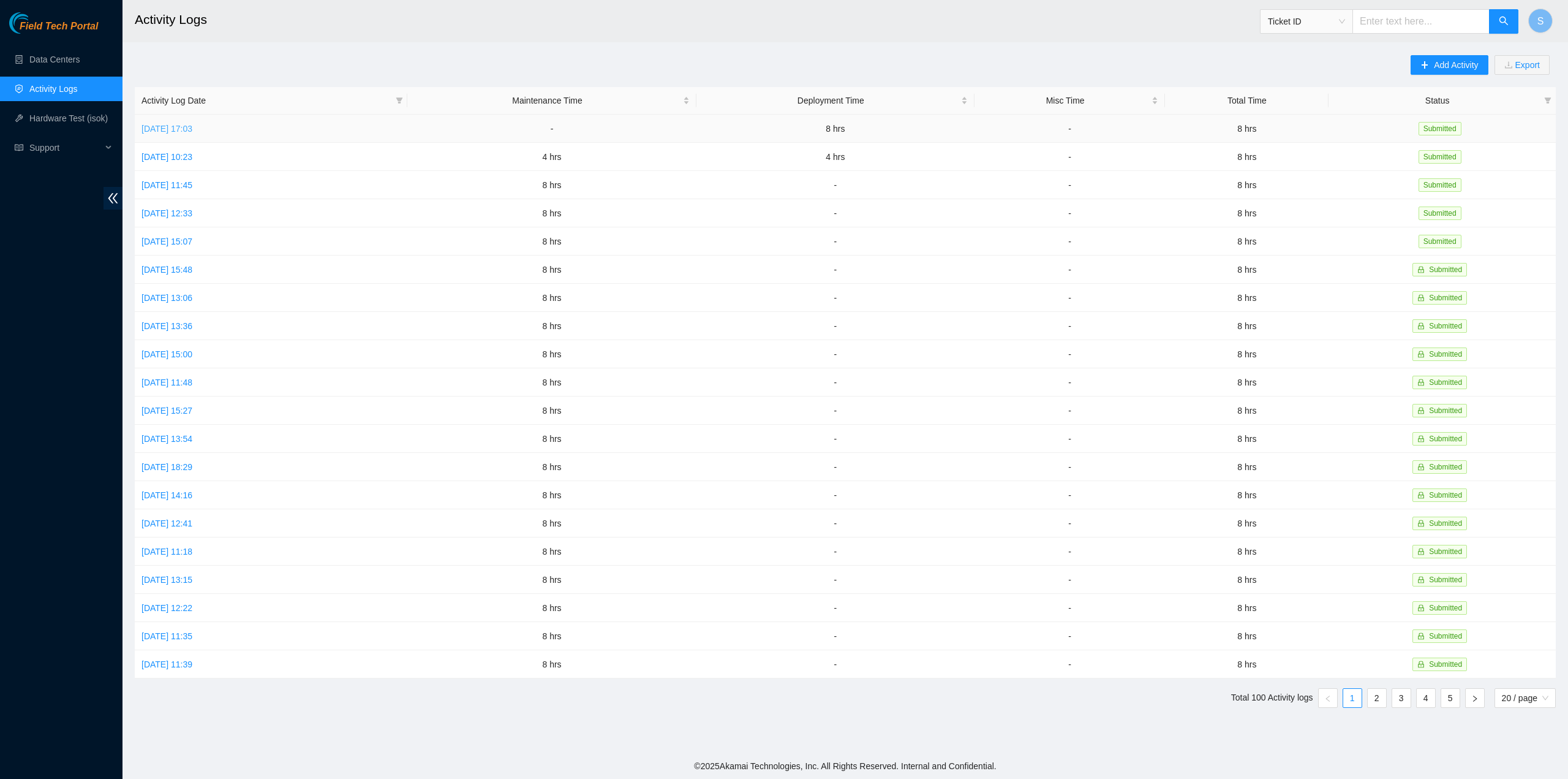
click at [192, 127] on link "[DATE] 17:03" at bounding box center [166, 128] width 51 height 10
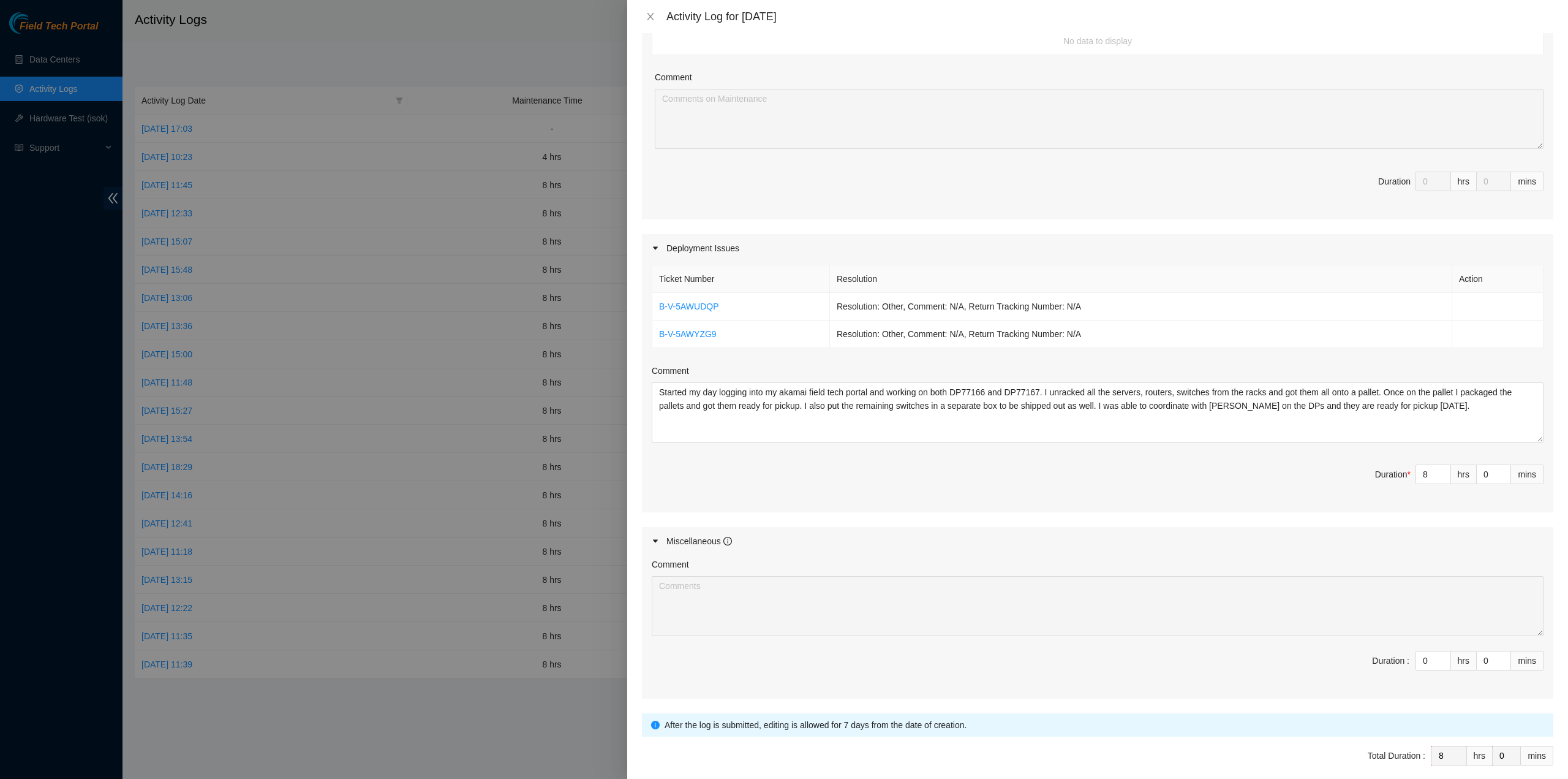
scroll to position [280, 0]
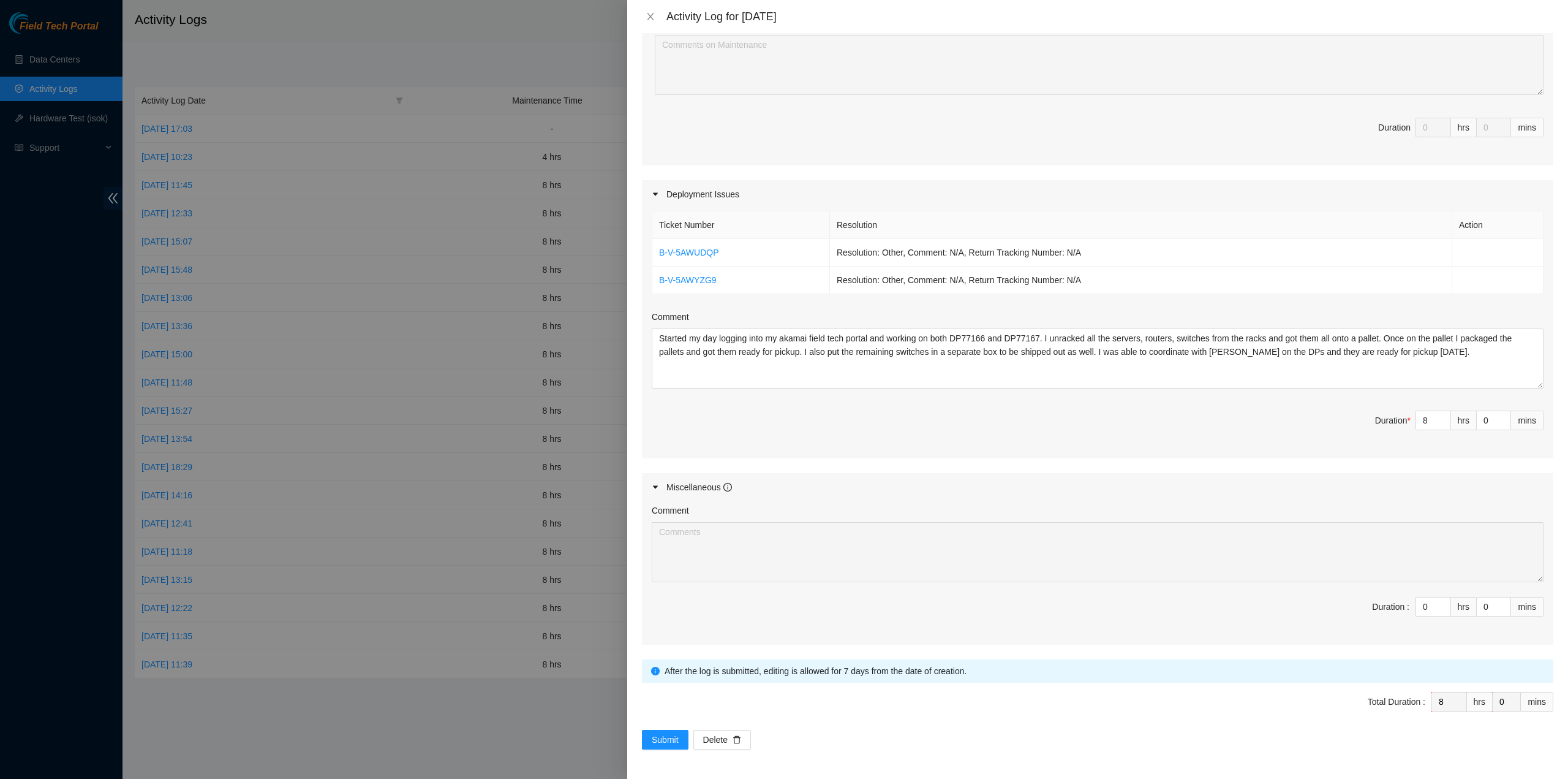
click at [659, 486] on div at bounding box center [659, 487] width 15 height 13
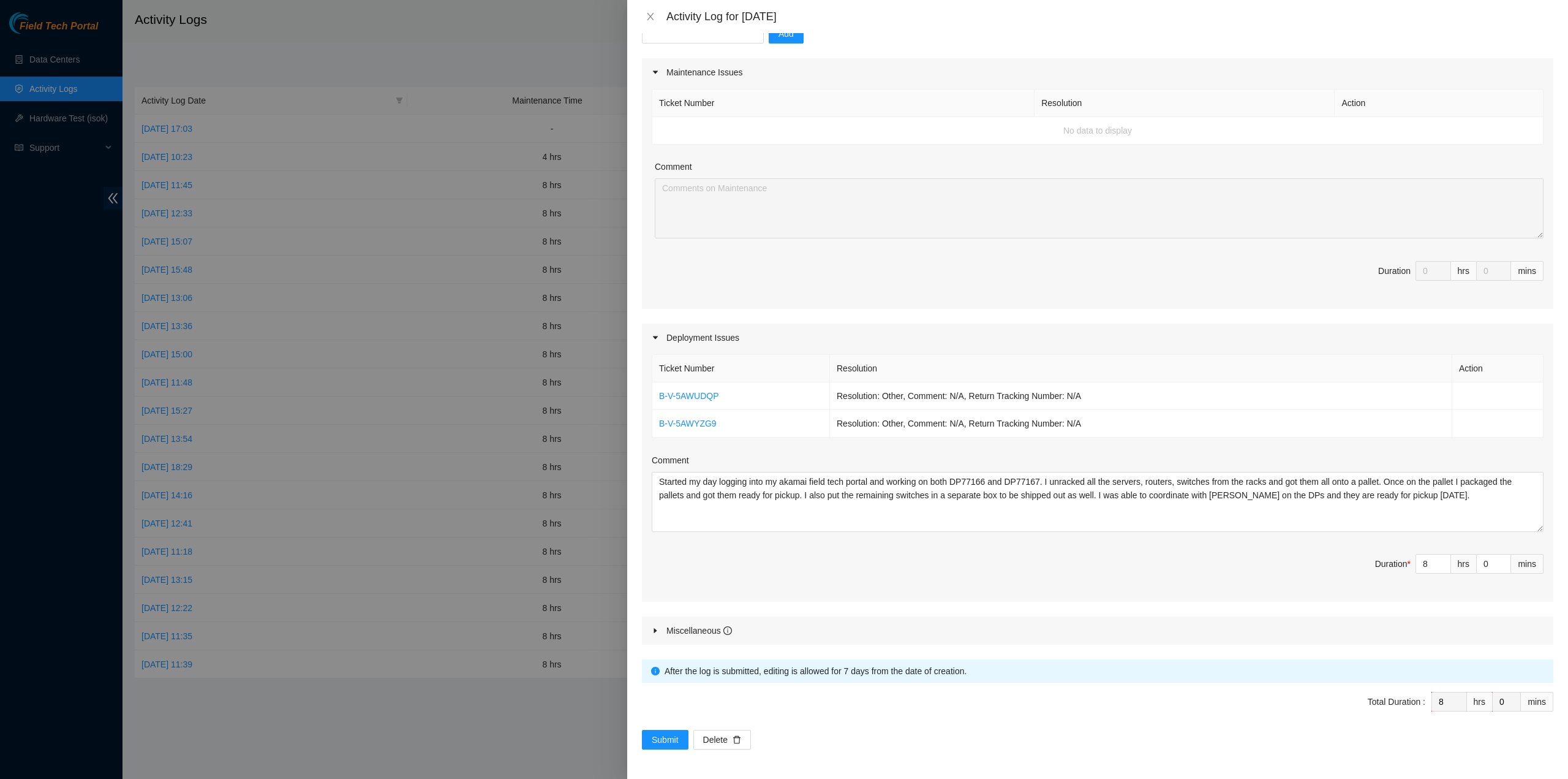
scroll to position [136, 0]
click at [654, 625] on div at bounding box center [659, 630] width 15 height 13
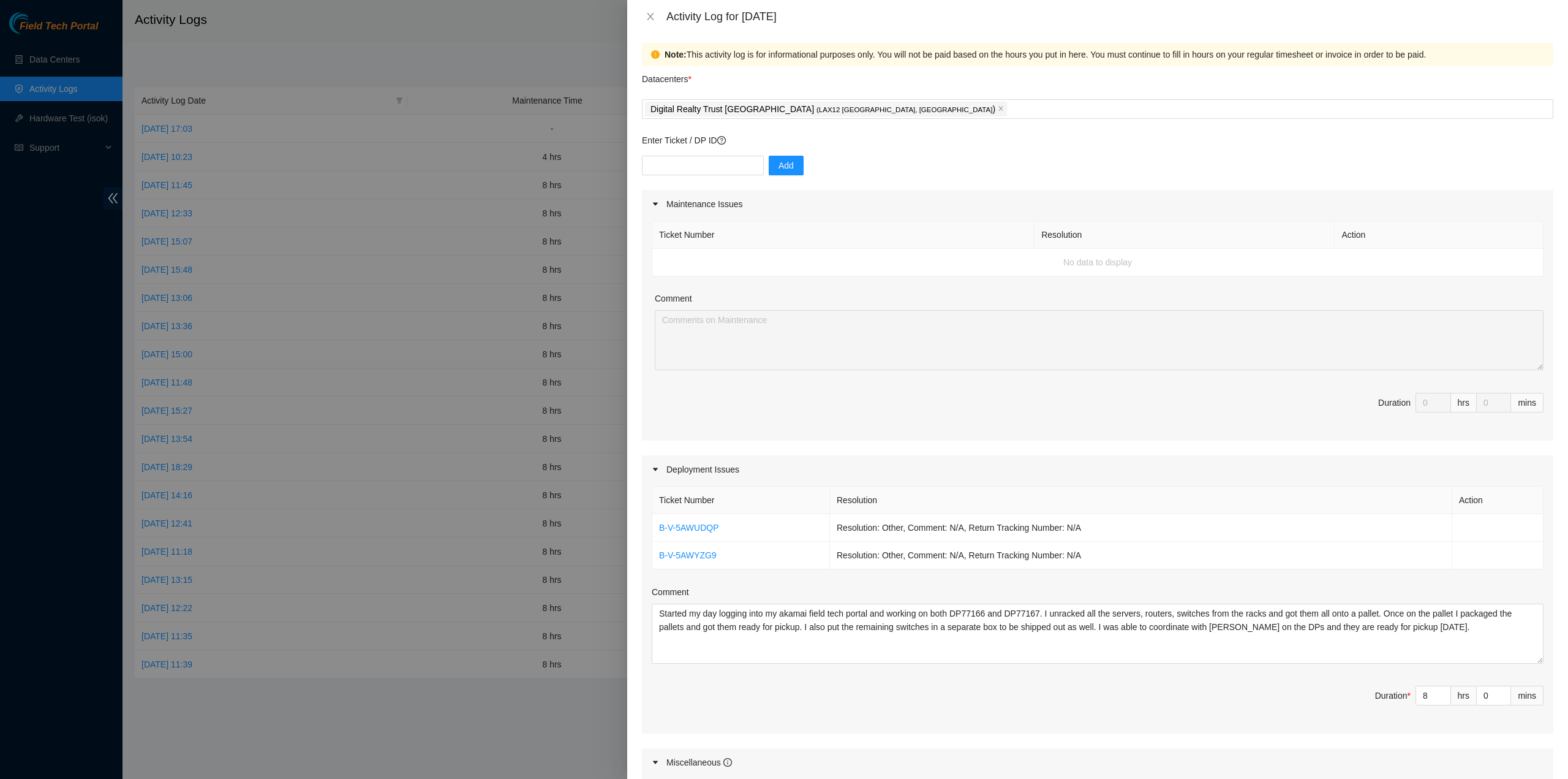
scroll to position [0, 0]
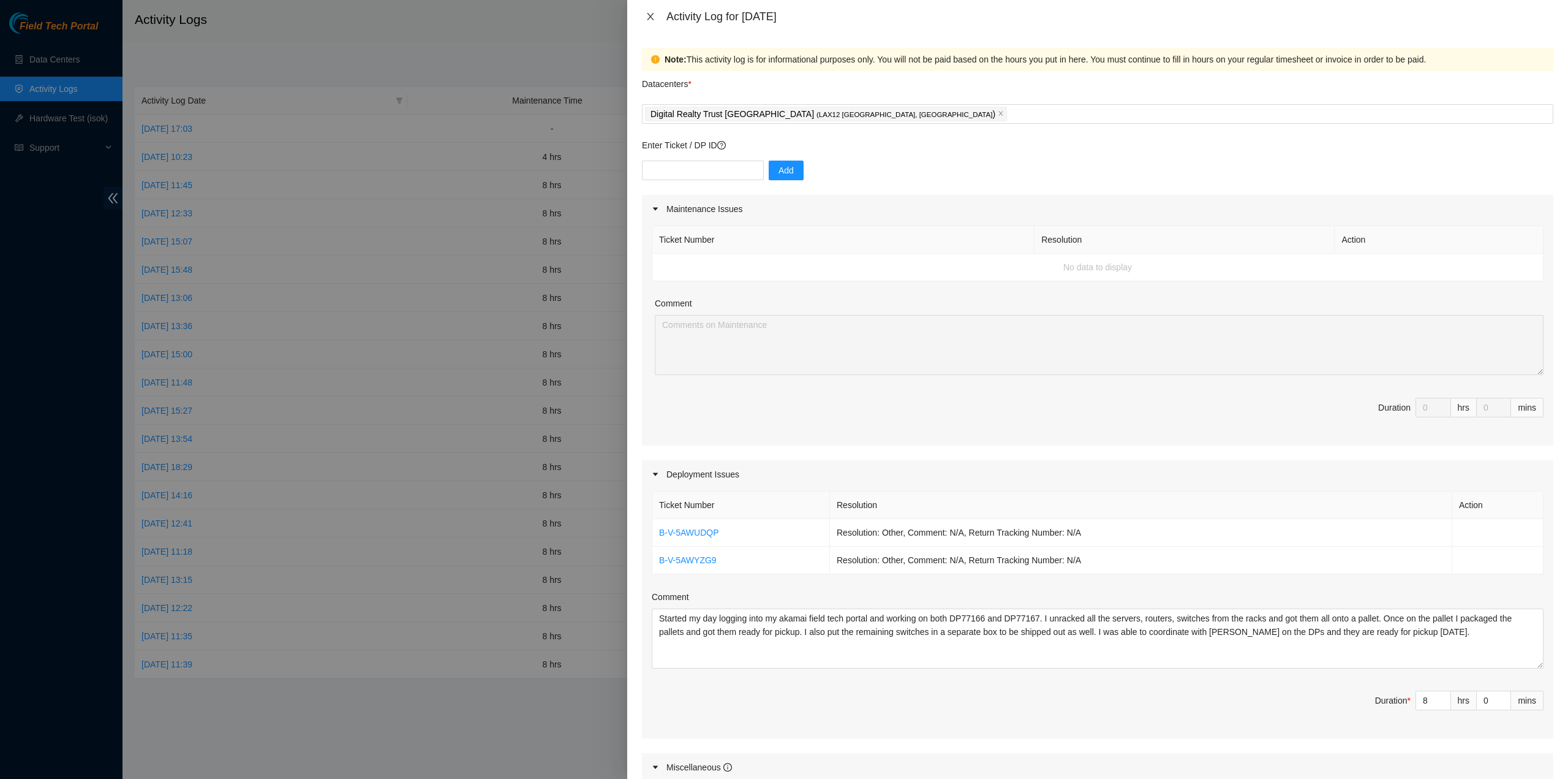
click at [649, 18] on icon "close" at bounding box center [649, 17] width 7 height 7
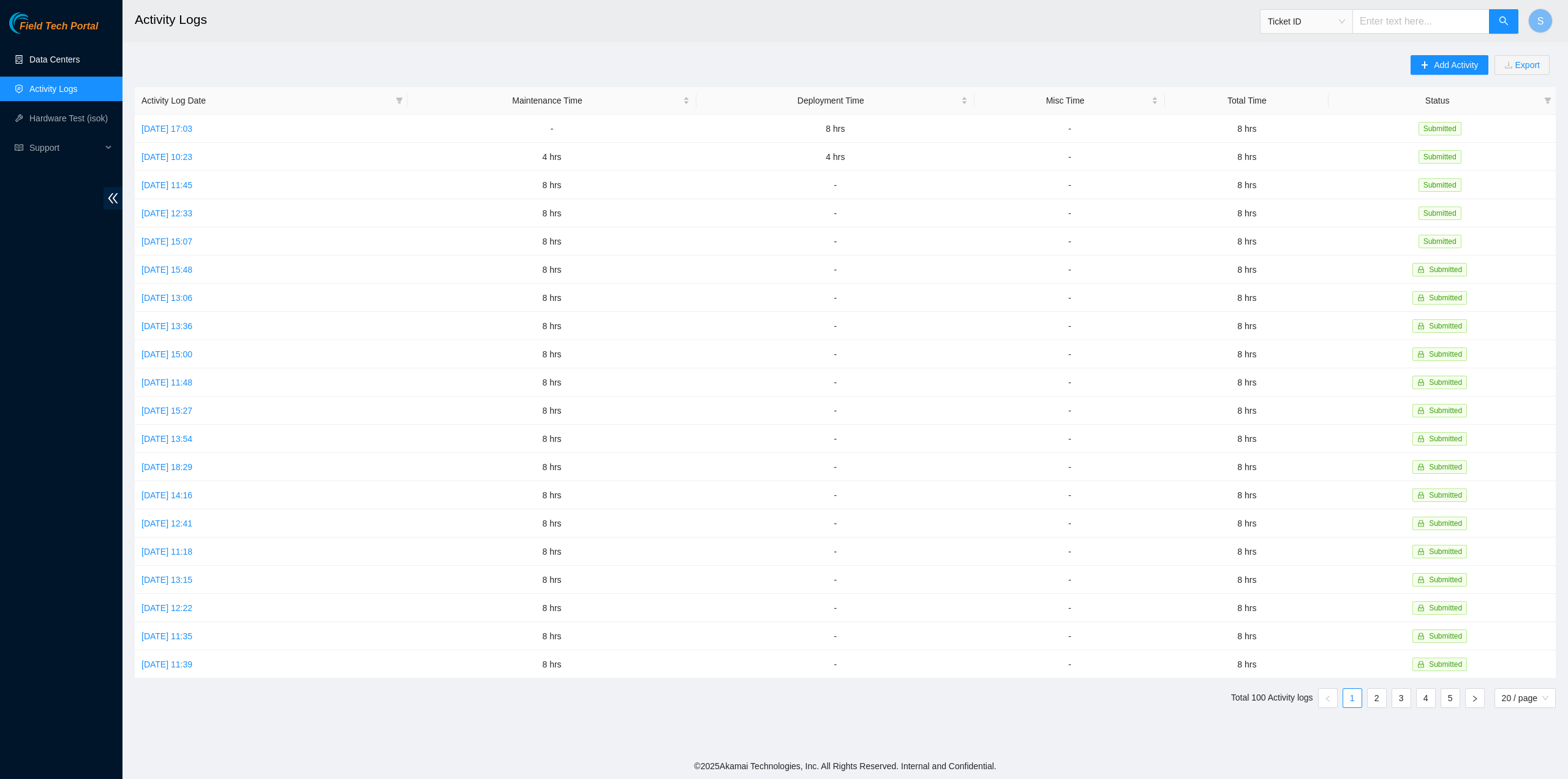
click at [55, 61] on link "Data Centers" at bounding box center [54, 59] width 51 height 10
